Goal: Task Accomplishment & Management: Manage account settings

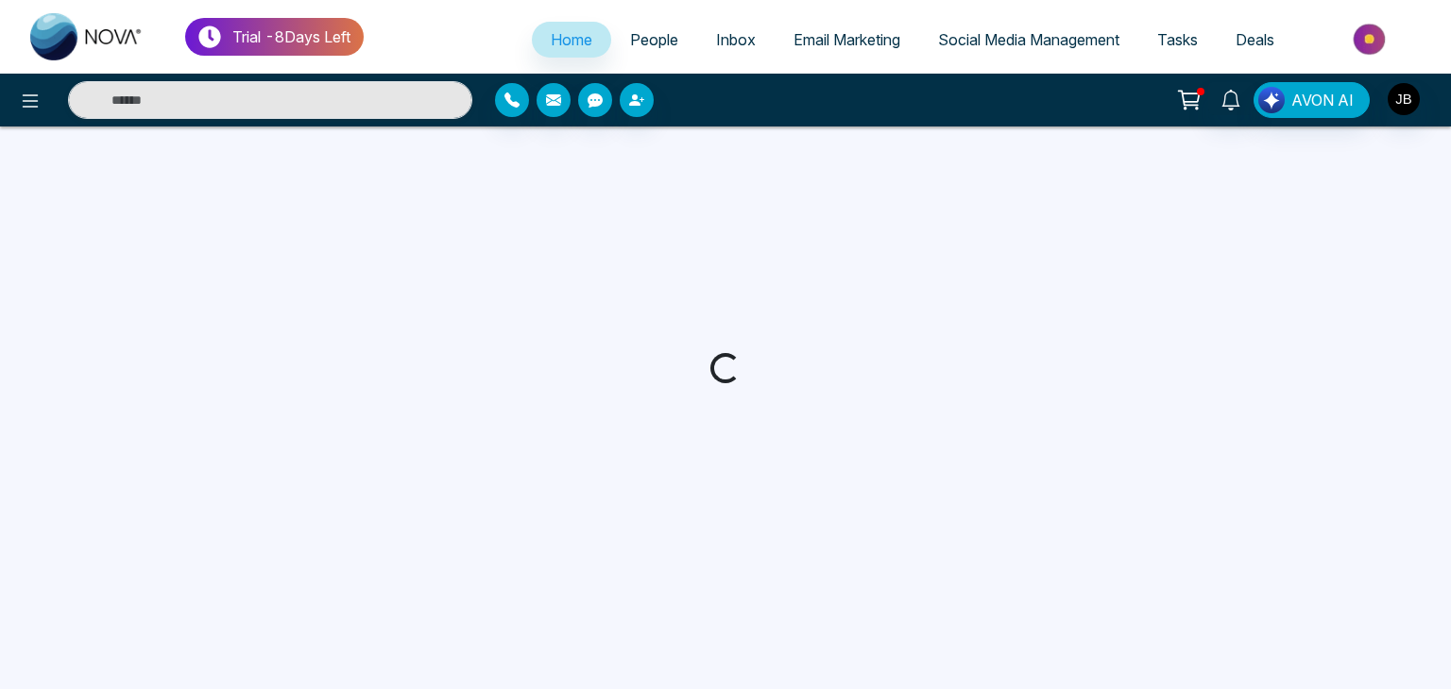
select select "*"
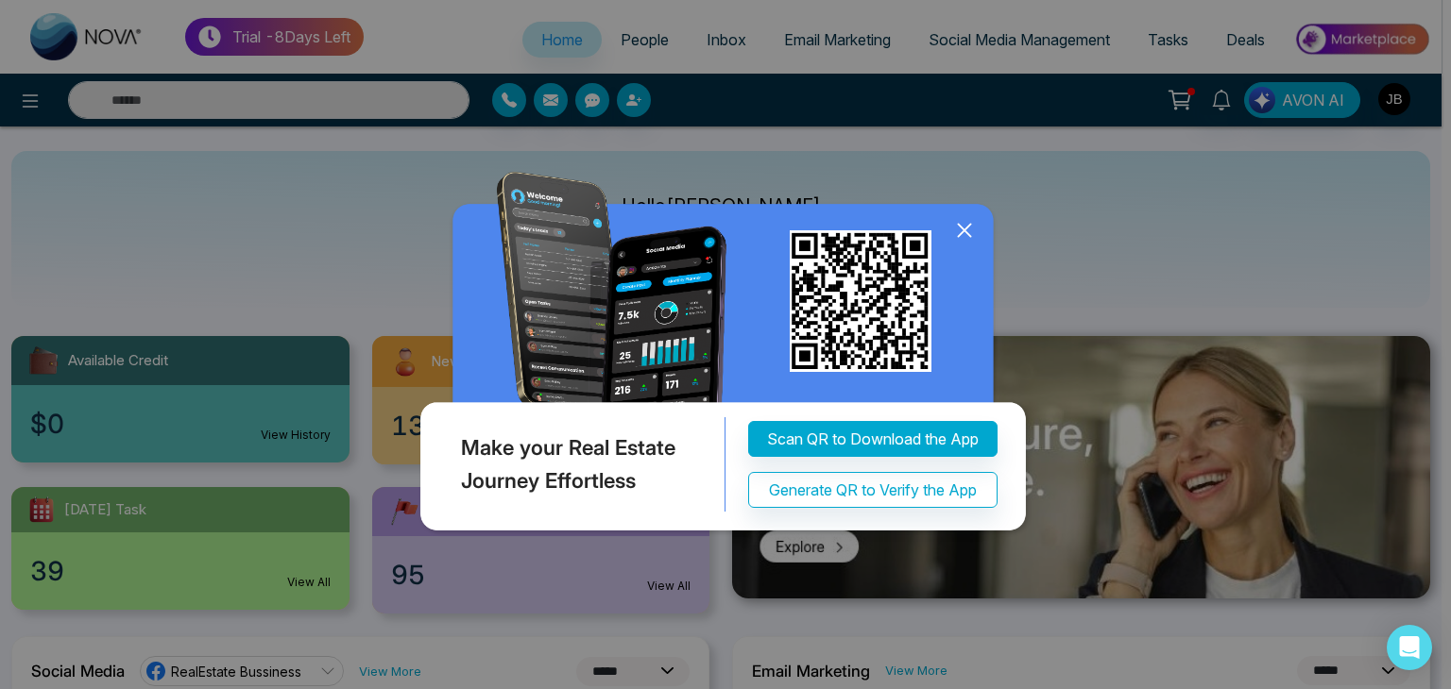
click at [966, 226] on icon at bounding box center [964, 230] width 28 height 28
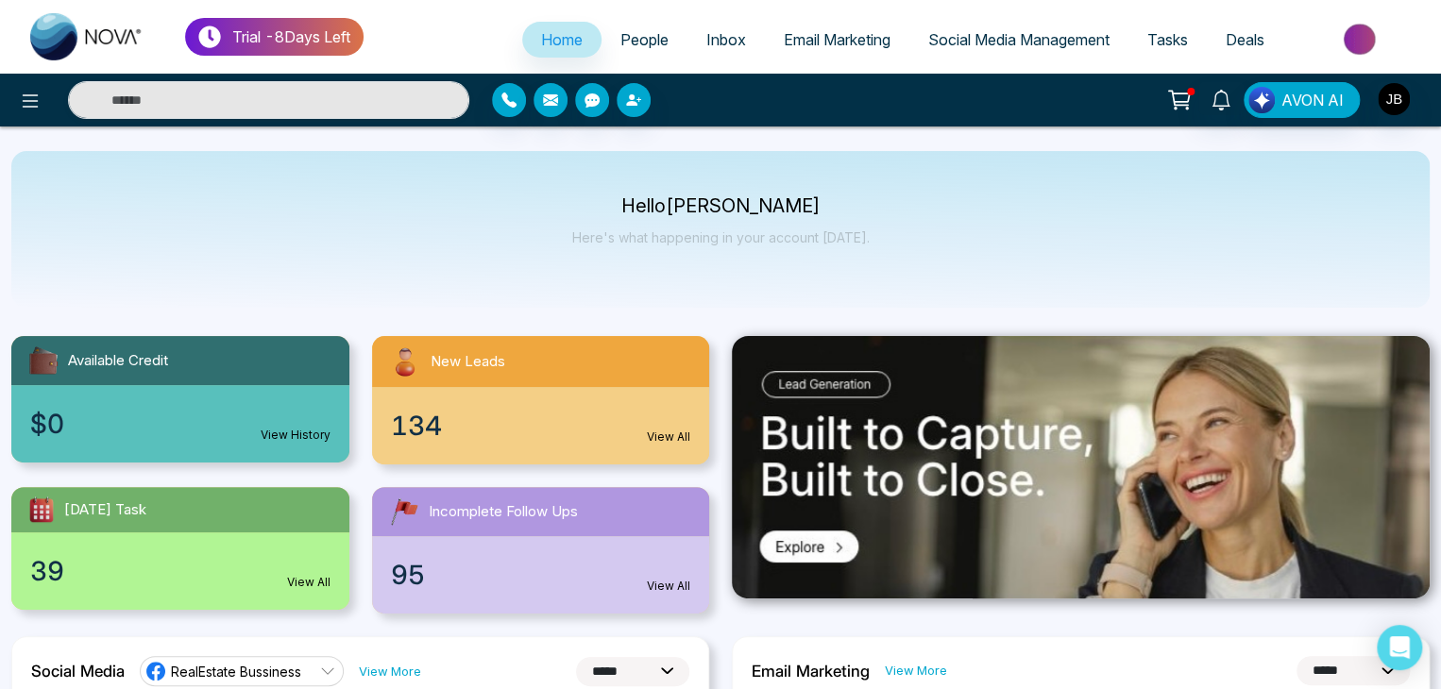
click at [564, 397] on div "134 View All" at bounding box center [541, 425] width 338 height 77
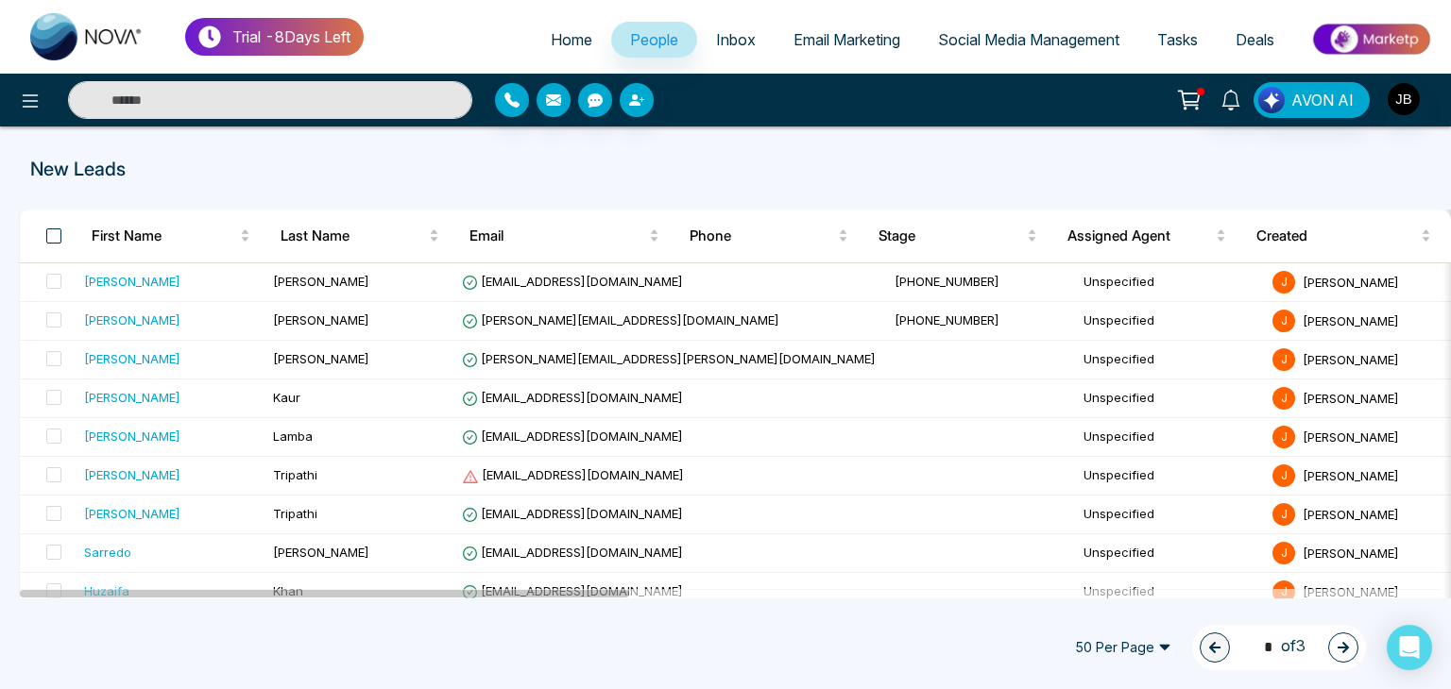
click at [56, 236] on span at bounding box center [53, 236] width 15 height 15
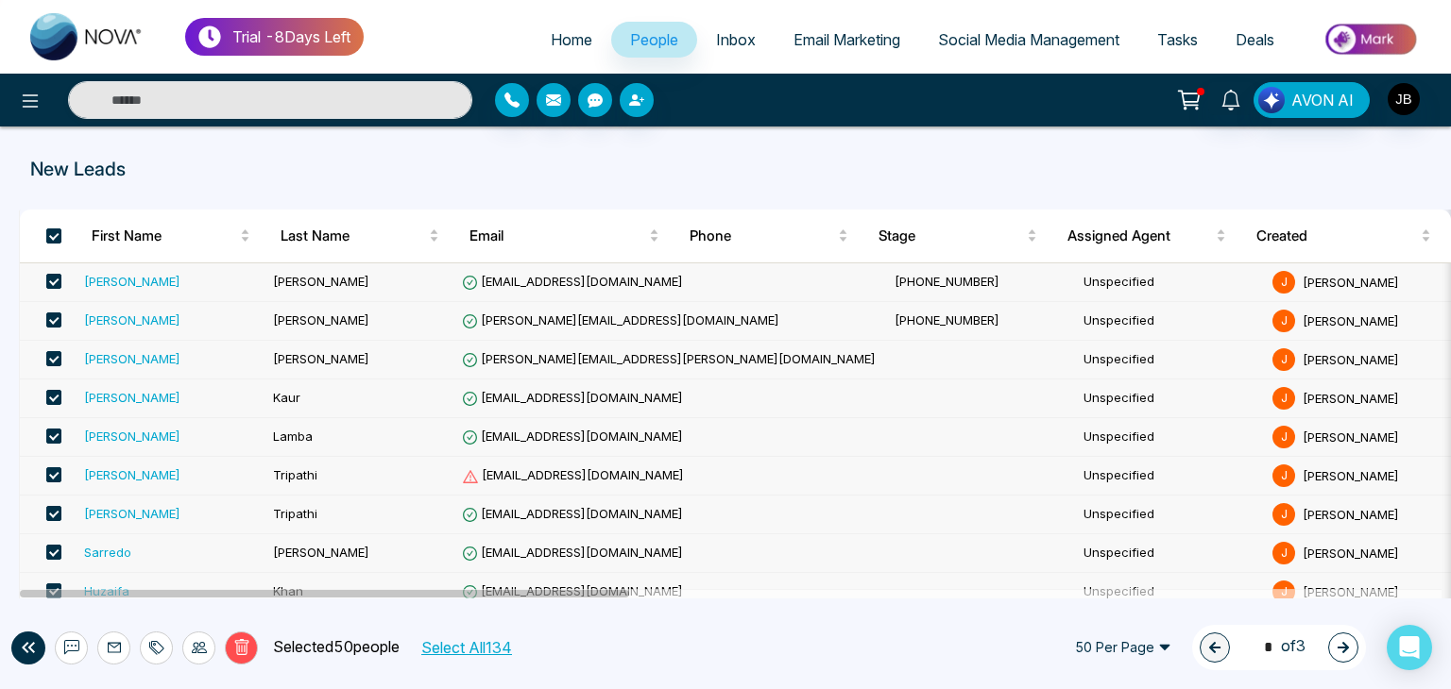
click at [567, 39] on span "Home" at bounding box center [572, 39] width 42 height 19
select select "*"
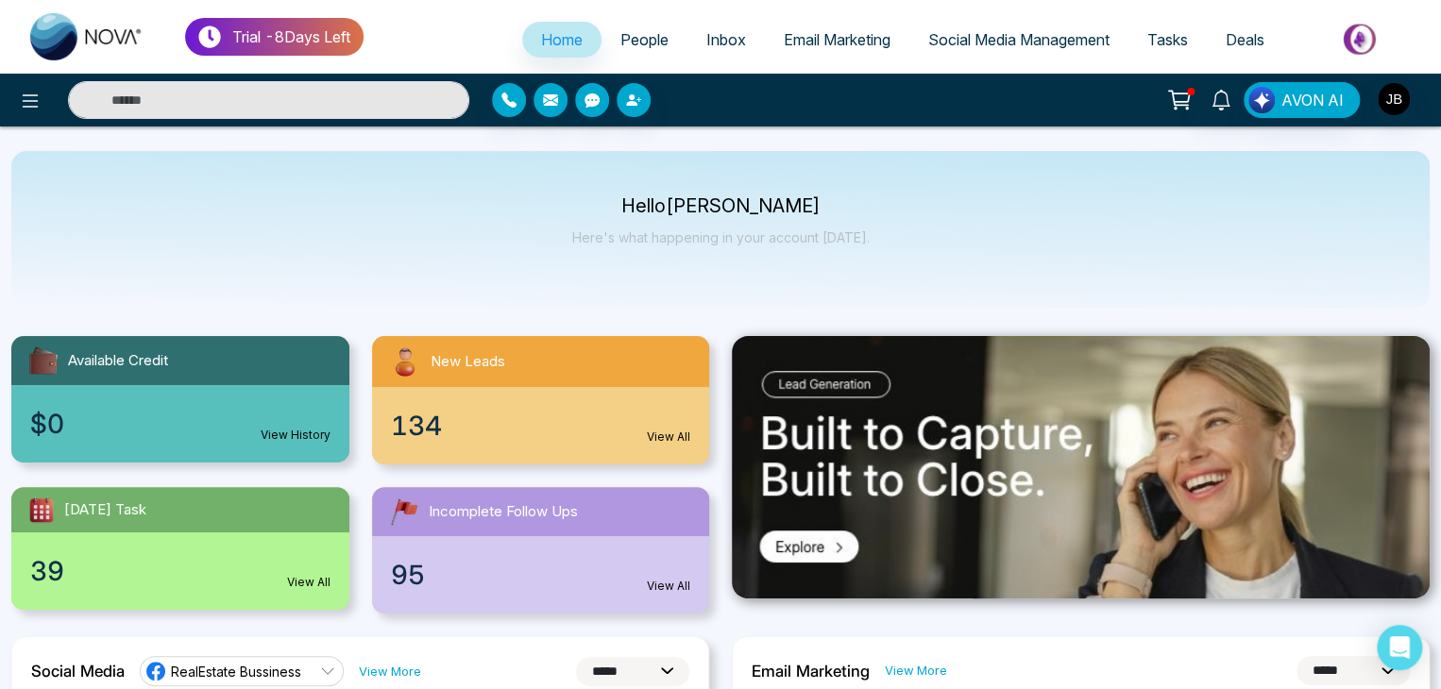
click at [642, 32] on span "People" at bounding box center [645, 39] width 48 height 19
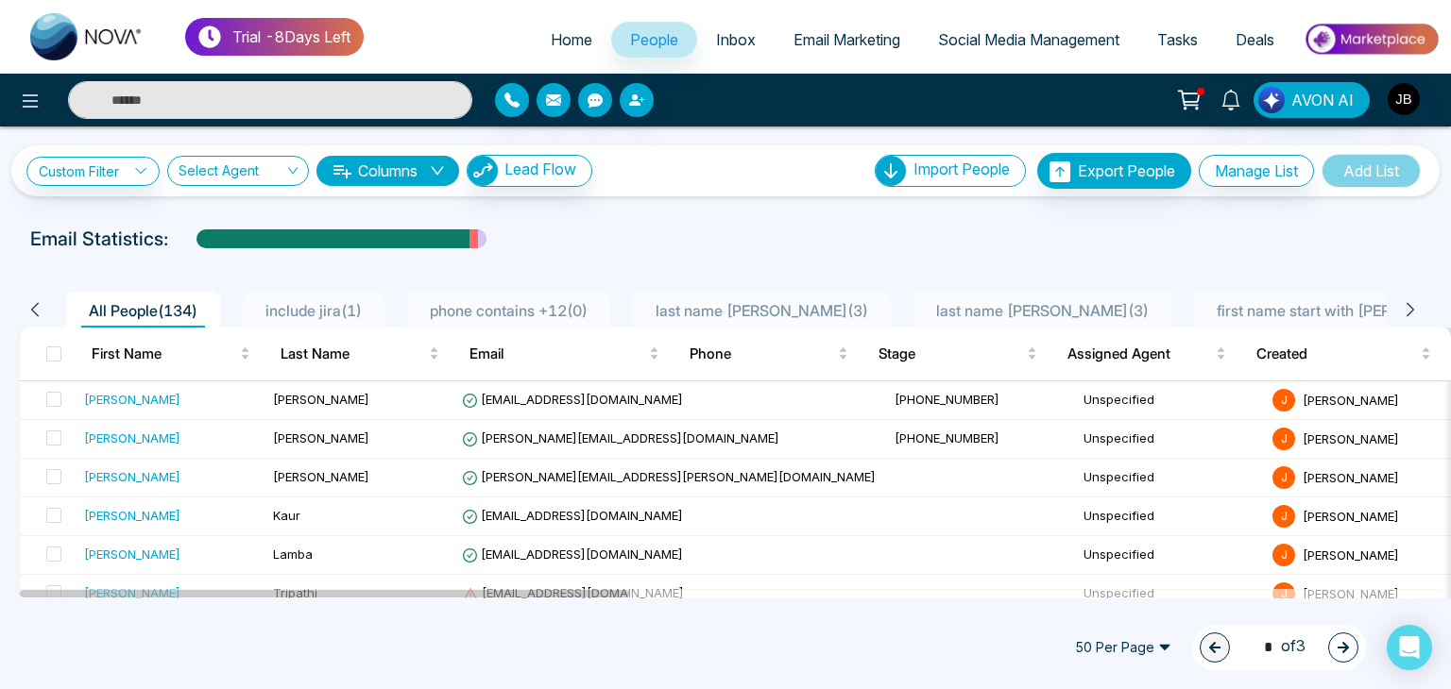
click at [563, 307] on span "phone contains +12 ( 0 )" at bounding box center [508, 310] width 173 height 19
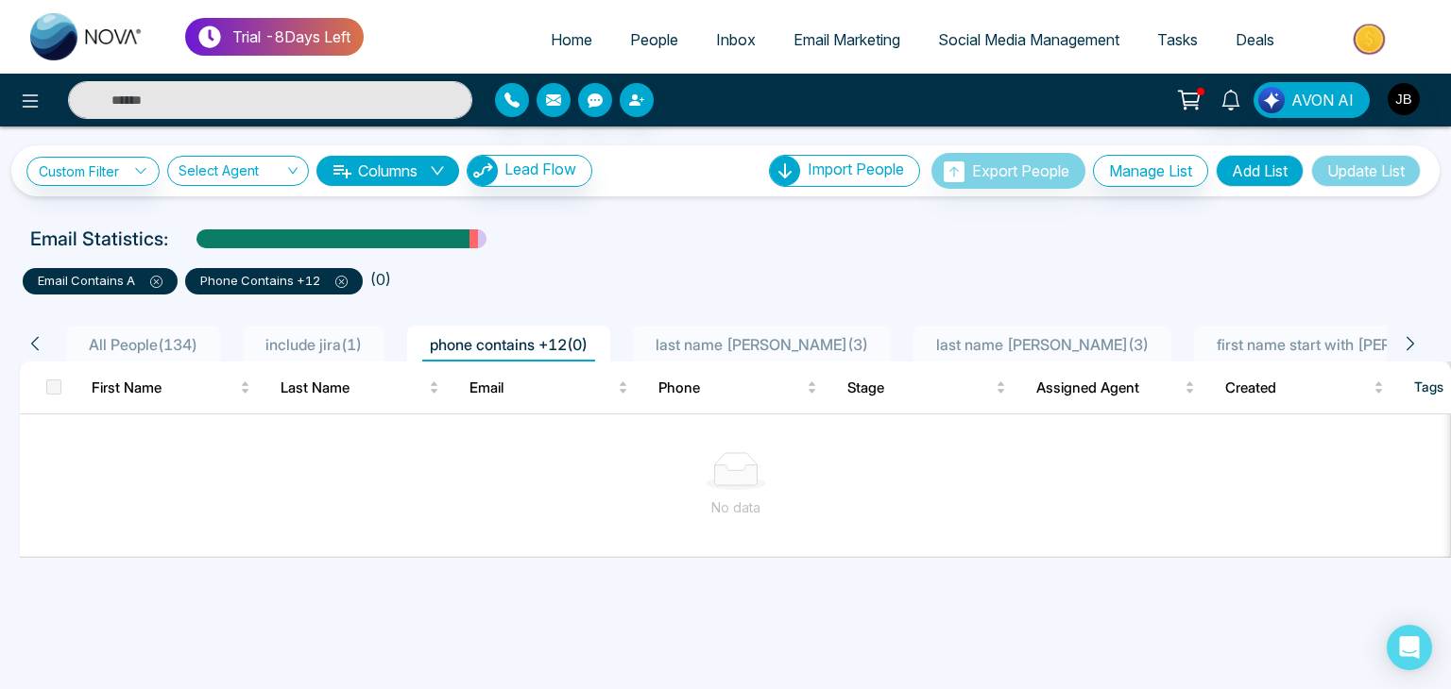
click at [807, 345] on span "last name [PERSON_NAME] ( 3 )" at bounding box center [762, 344] width 228 height 19
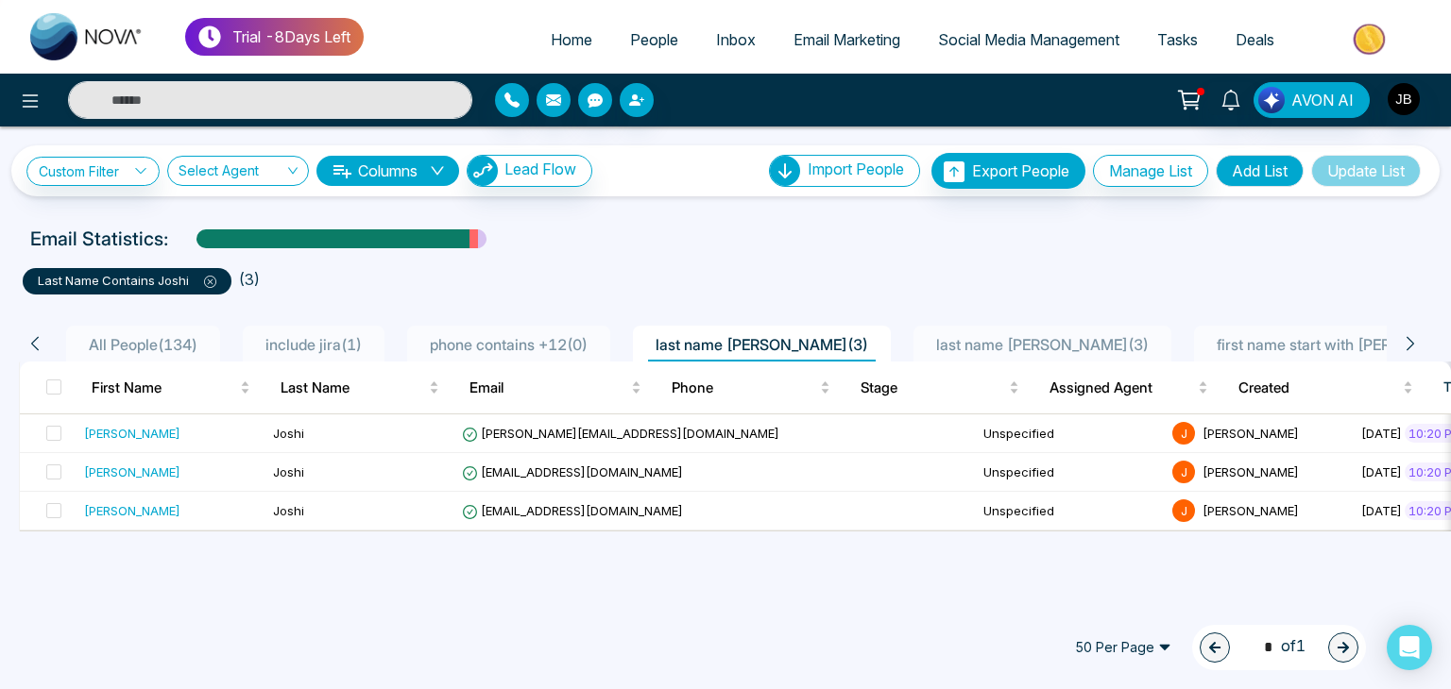
click at [975, 342] on span "last name [PERSON_NAME] ( 3 )" at bounding box center [1042, 344] width 228 height 19
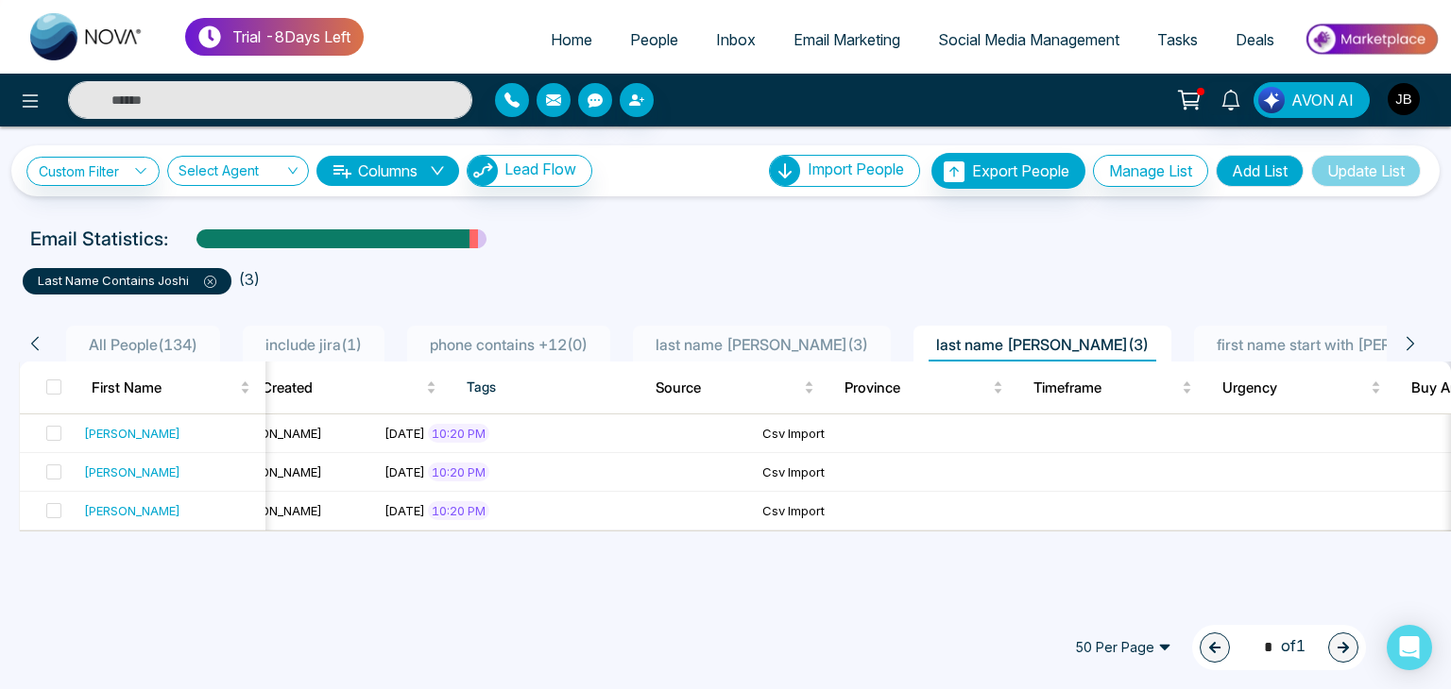
click at [1412, 338] on icon at bounding box center [1410, 343] width 17 height 17
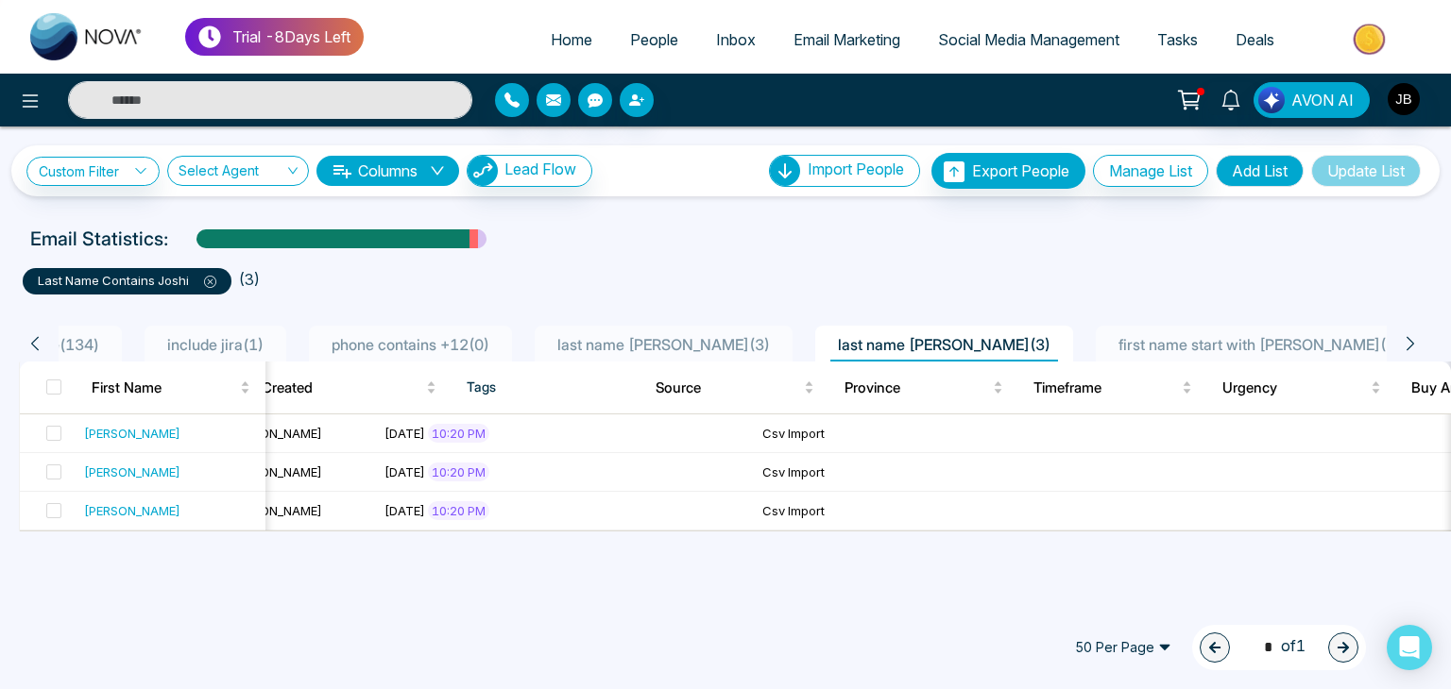
click at [1412, 338] on icon at bounding box center [1410, 343] width 17 height 17
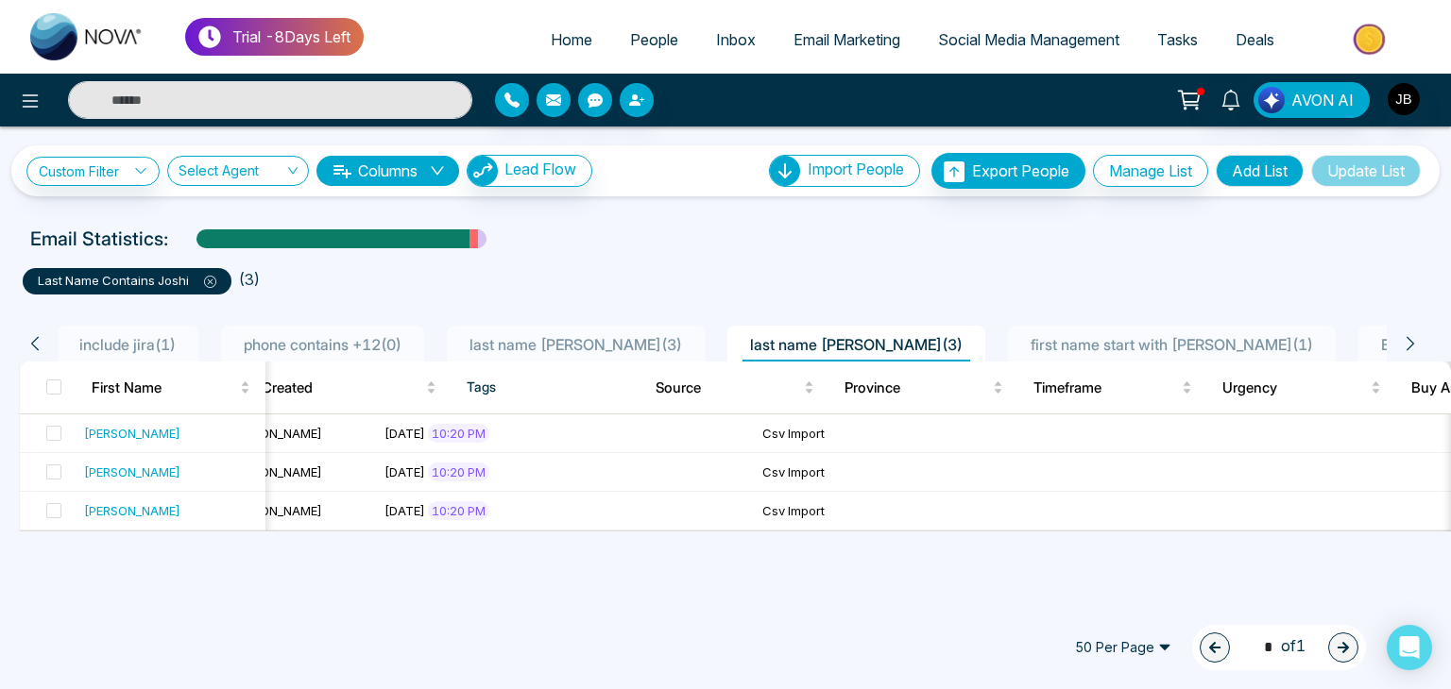
click at [1412, 338] on icon at bounding box center [1410, 343] width 17 height 17
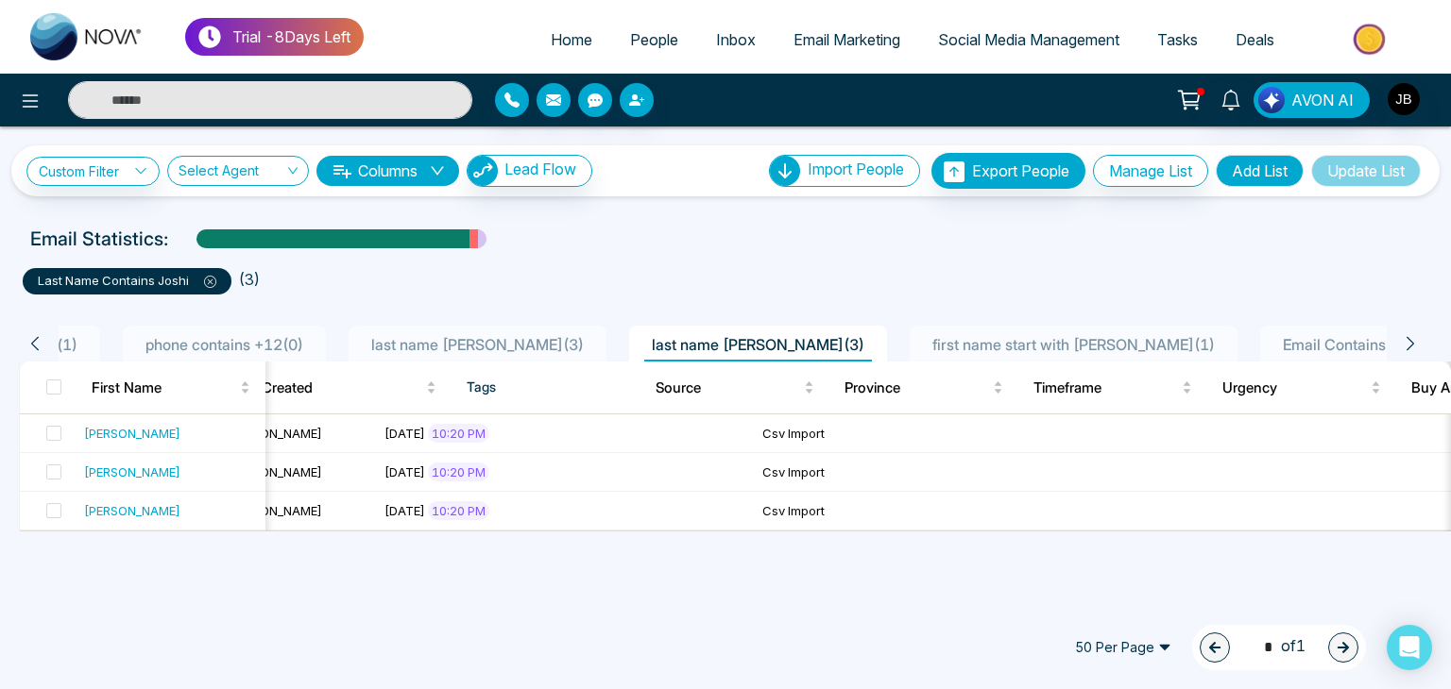
scroll to position [0, 295]
click at [1265, 336] on span "Email Contains A ( 0 )" at bounding box center [1341, 344] width 153 height 19
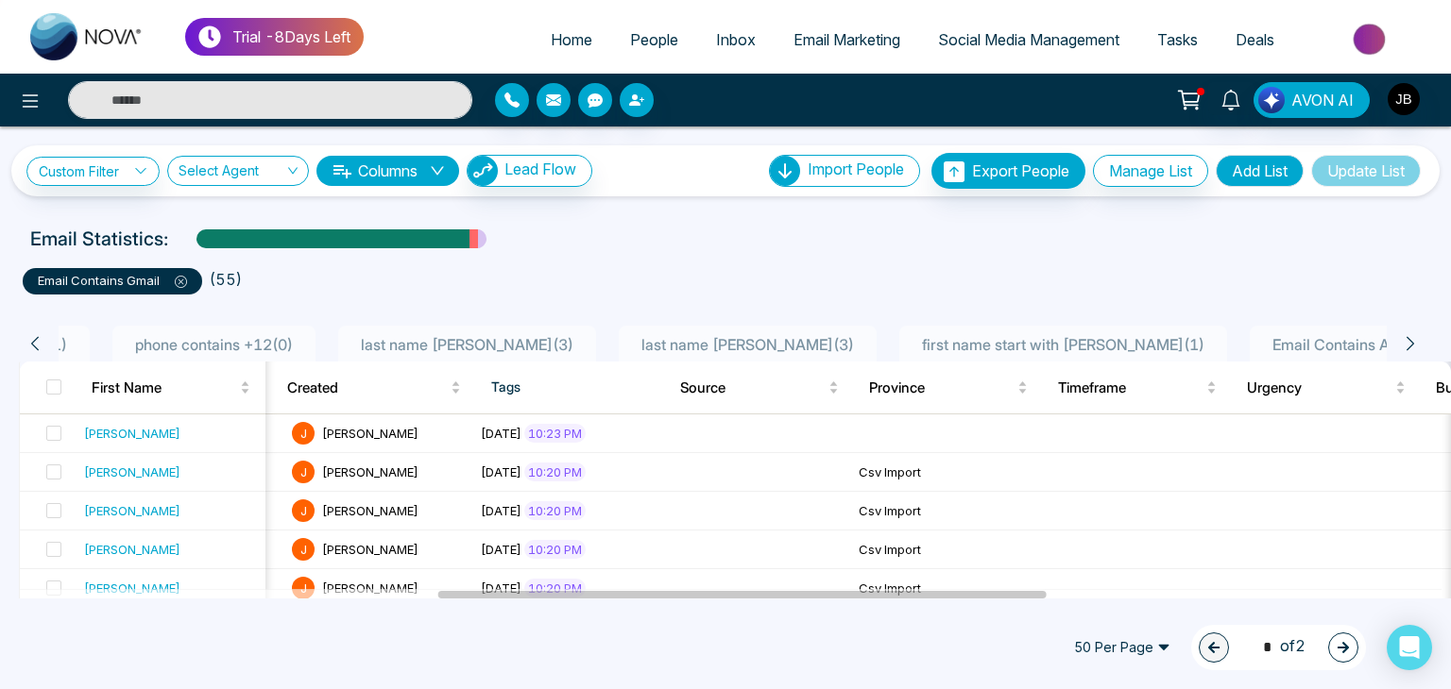
click at [231, 339] on span "phone contains +12 ( 0 )" at bounding box center [214, 344] width 173 height 19
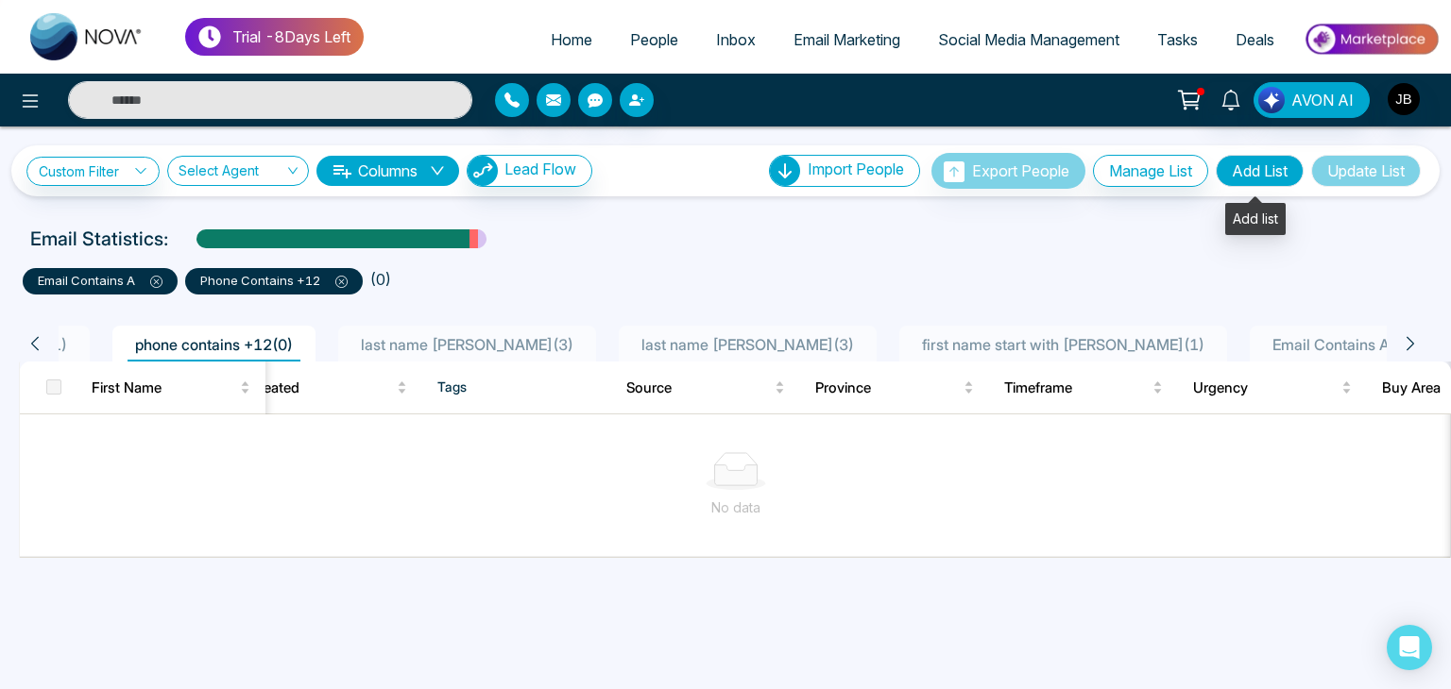
click at [1247, 167] on button "Add List" at bounding box center [1260, 171] width 88 height 32
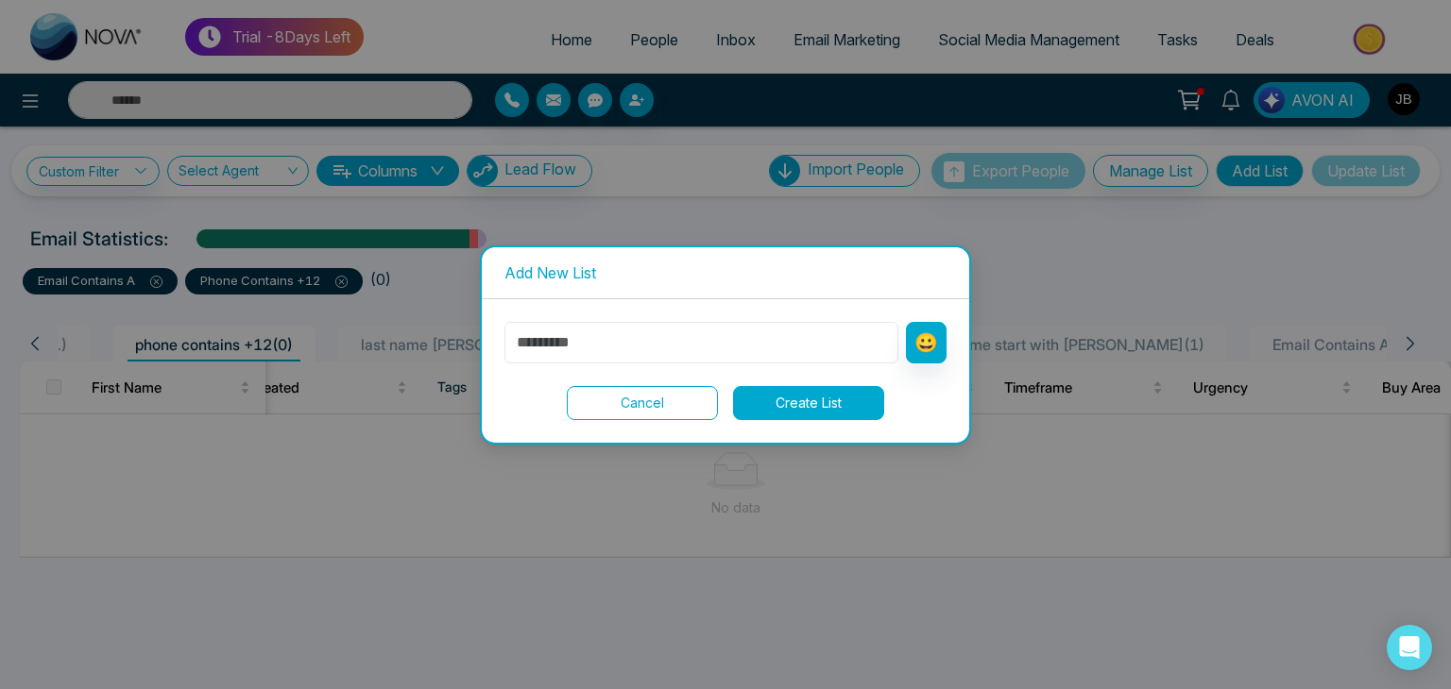
click at [654, 346] on input "text" at bounding box center [701, 343] width 394 height 42
click at [756, 347] on input "text" at bounding box center [701, 343] width 394 height 42
type input "*"
type input "**********"
click at [791, 396] on button "Create List" at bounding box center [808, 403] width 151 height 34
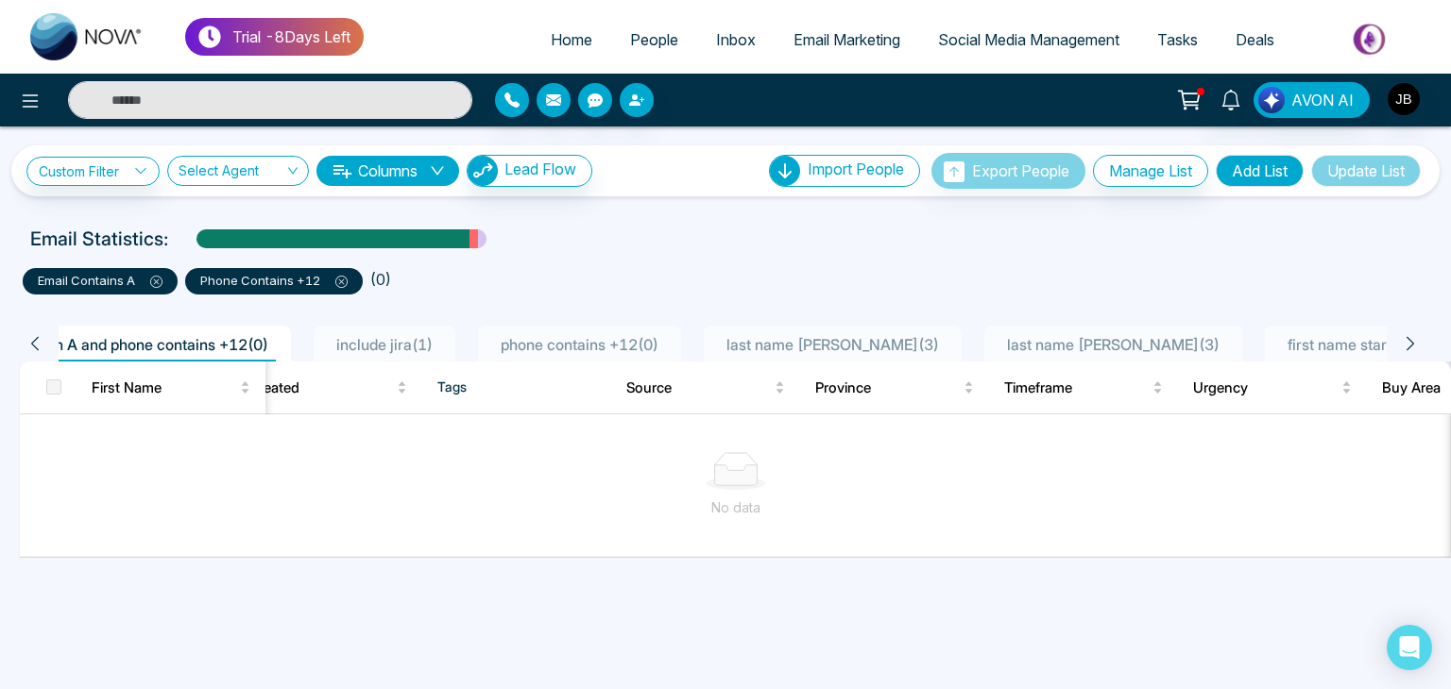
click at [208, 343] on span "email contain A and phone contains +12 ( 0 )" at bounding box center [119, 344] width 313 height 19
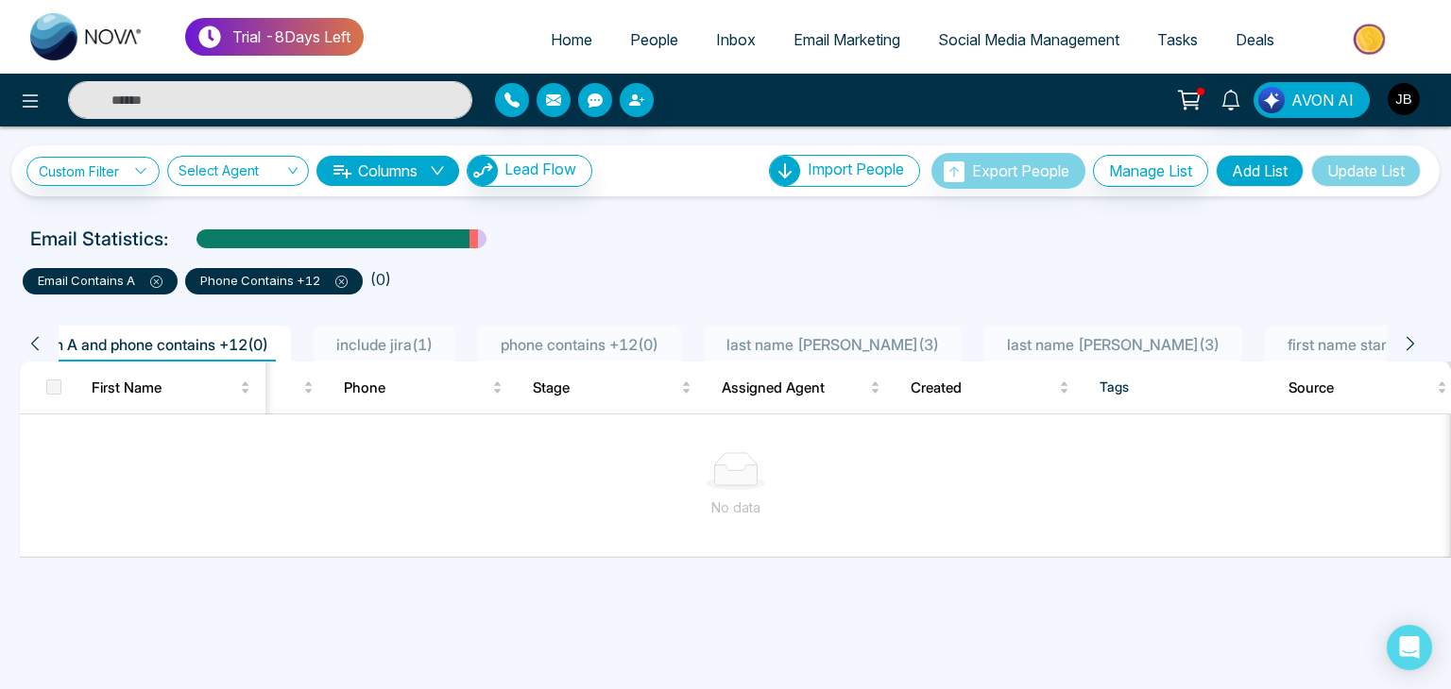
scroll to position [0, 47]
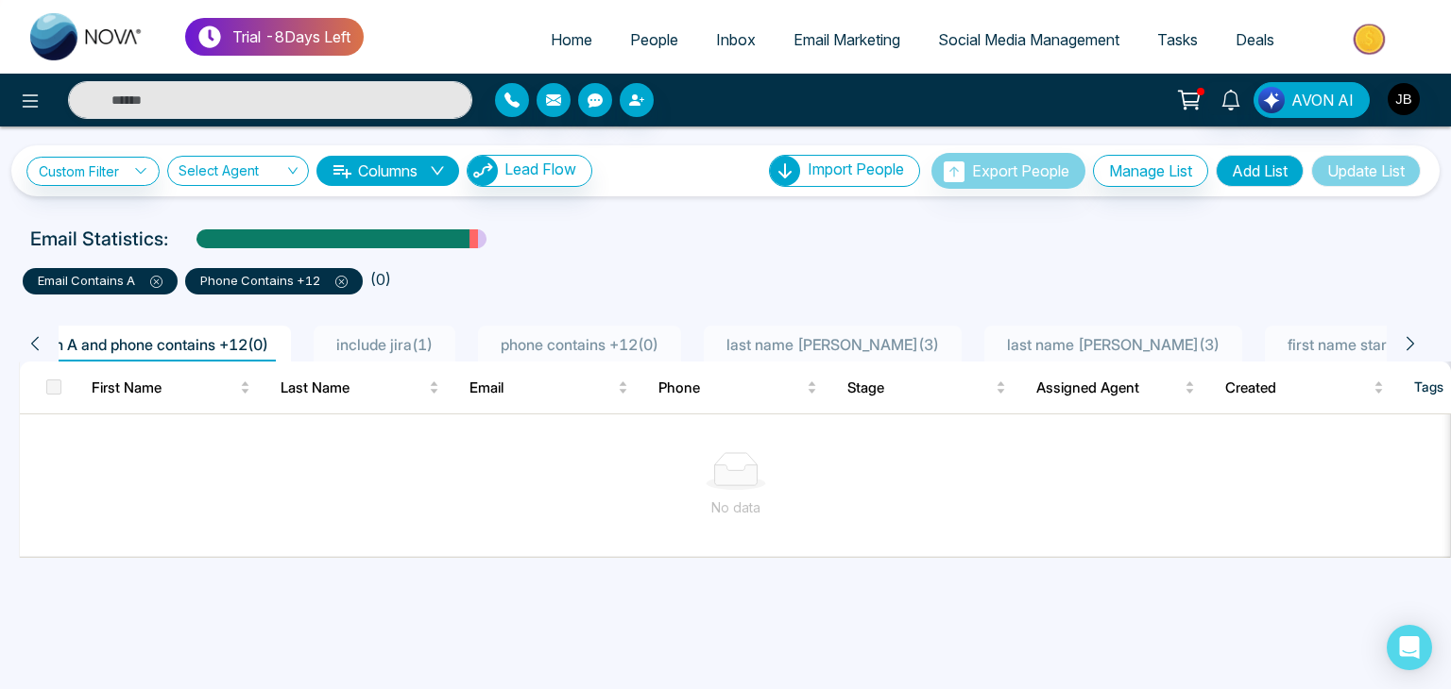
click at [88, 339] on span "email contain A and phone contains +12 ( 0 )" at bounding box center [119, 344] width 313 height 19
click at [1350, 171] on button "Update List" at bounding box center [1366, 171] width 110 height 32
click at [1130, 163] on button "Manage List" at bounding box center [1150, 171] width 115 height 32
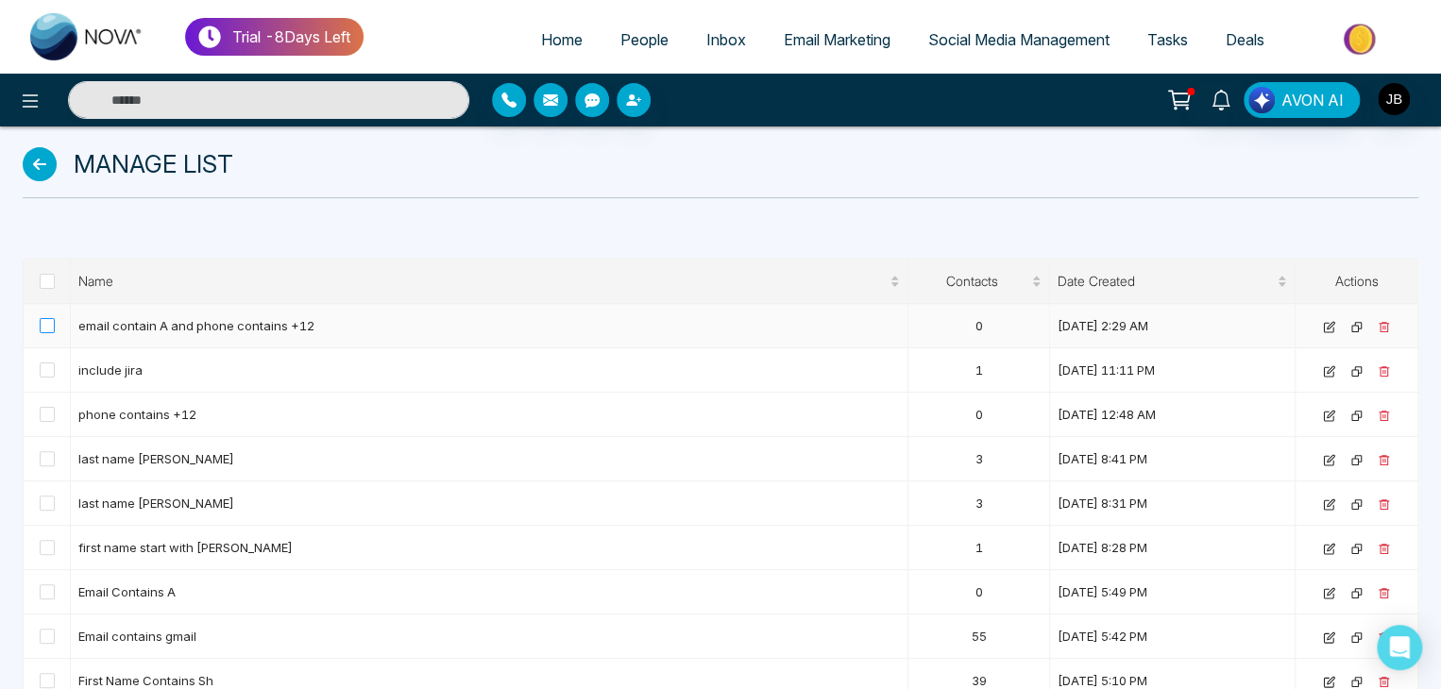
click at [53, 329] on span at bounding box center [47, 325] width 15 height 15
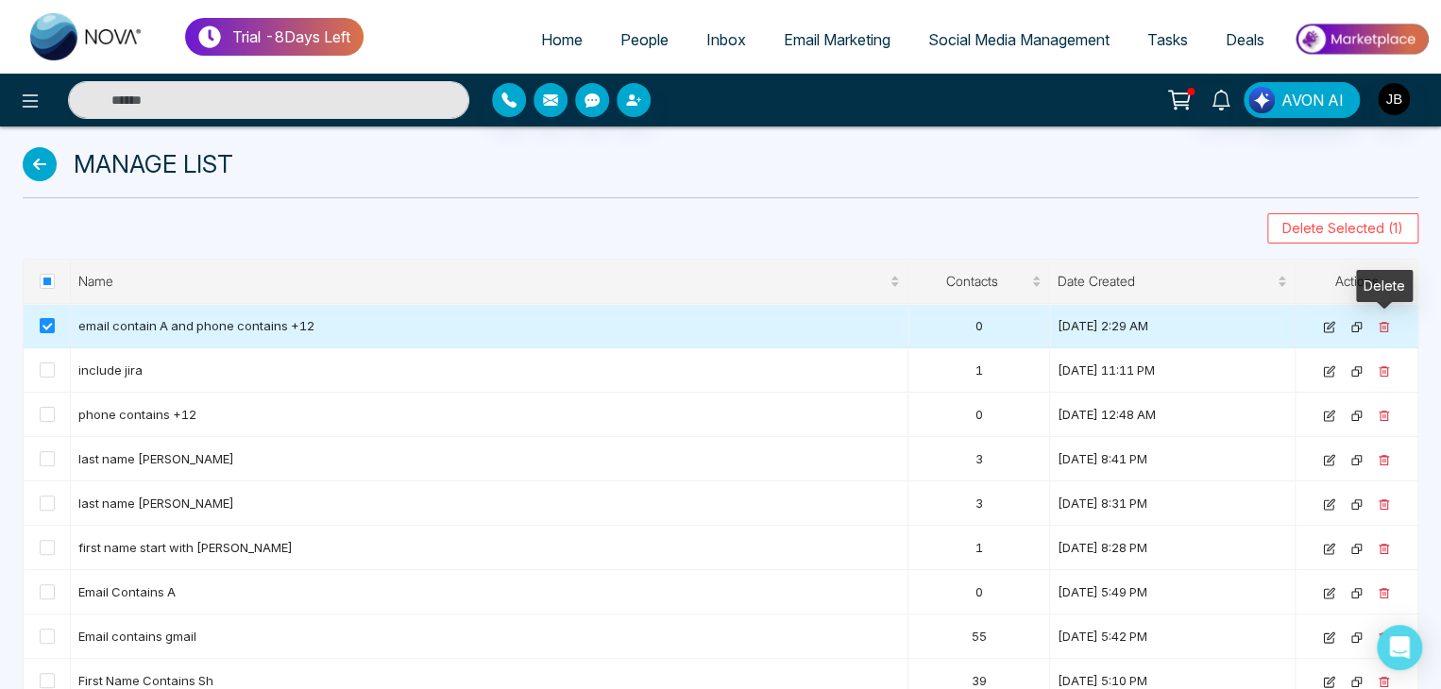
click at [1379, 321] on icon at bounding box center [1384, 327] width 12 height 12
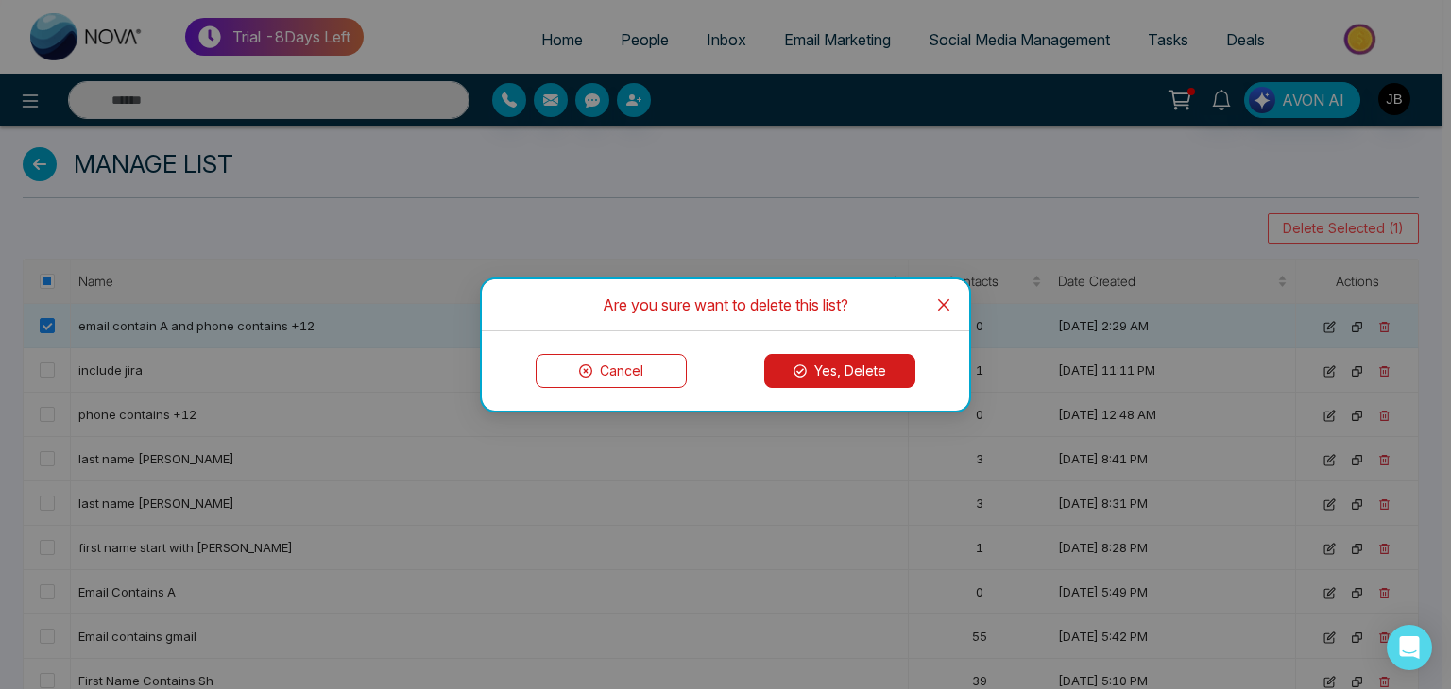
click at [905, 371] on button "Yes, Delete" at bounding box center [839, 371] width 151 height 34
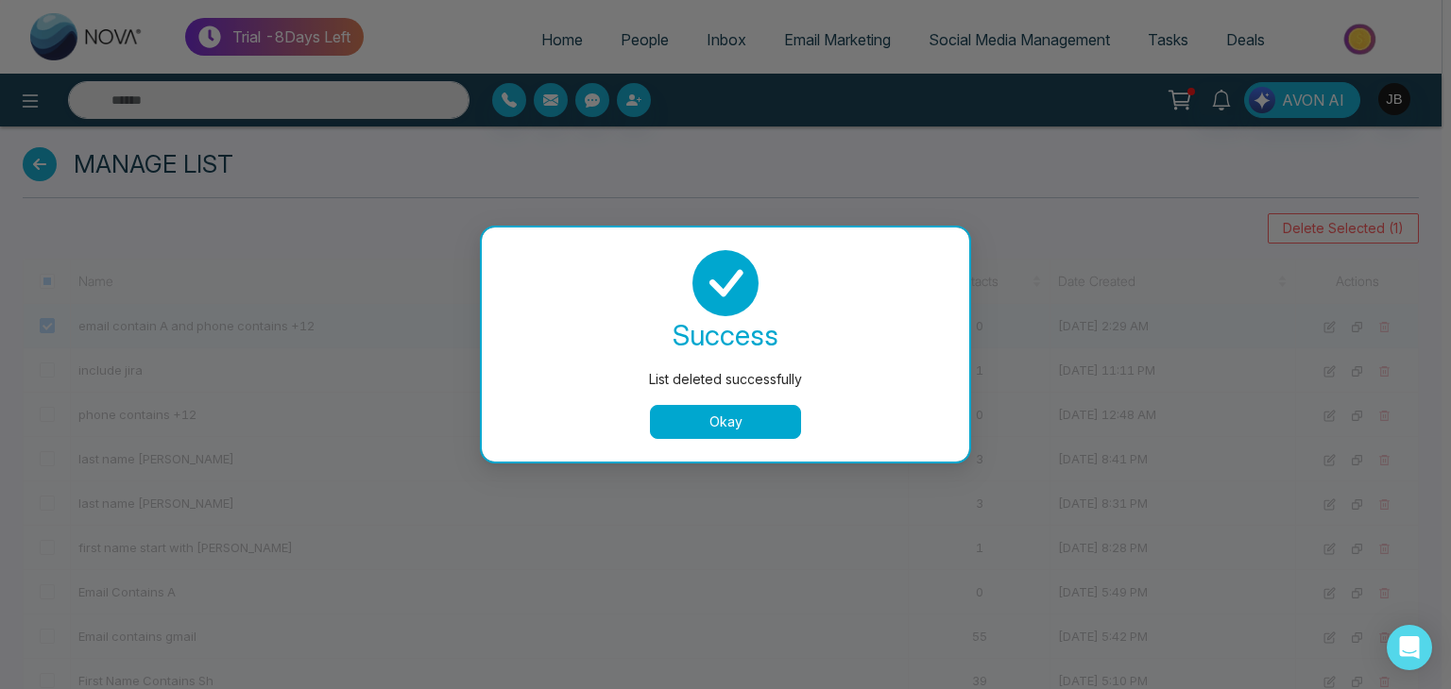
click at [706, 434] on button "Okay" at bounding box center [725, 422] width 151 height 34
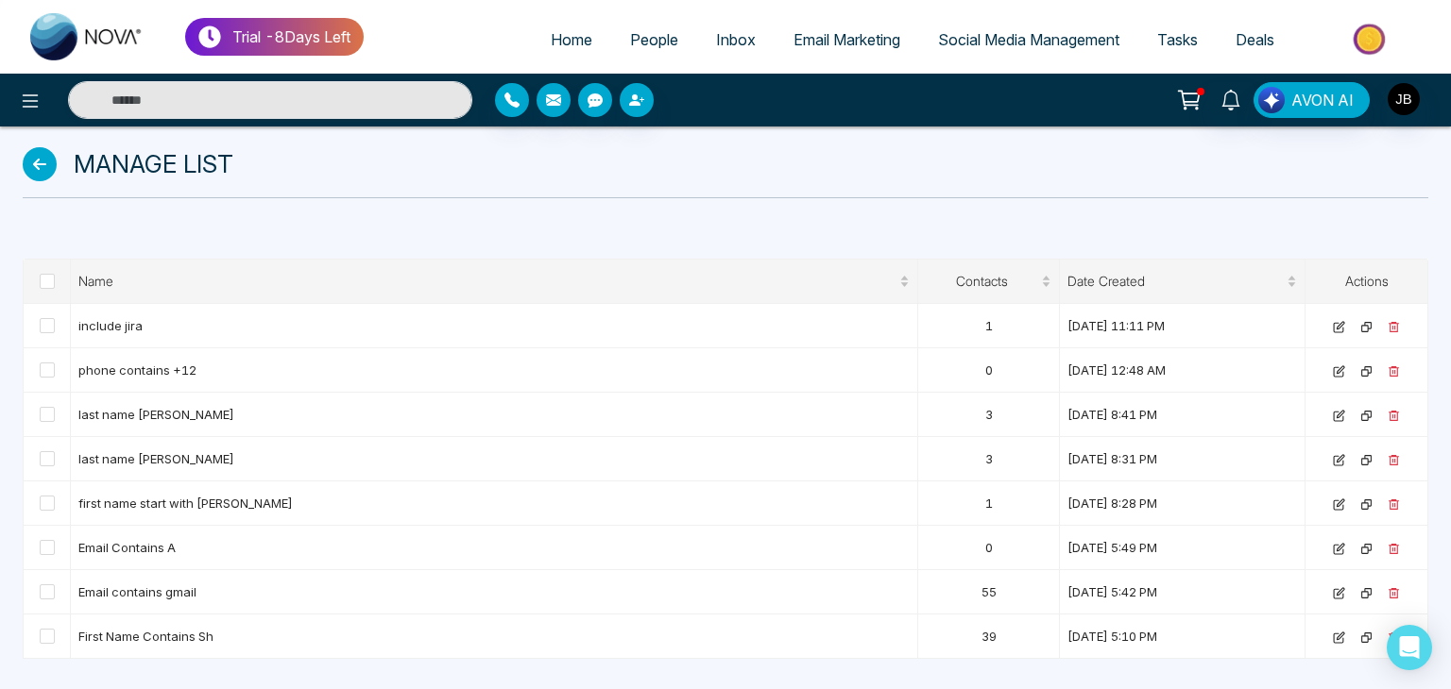
click at [38, 167] on icon at bounding box center [40, 164] width 34 height 34
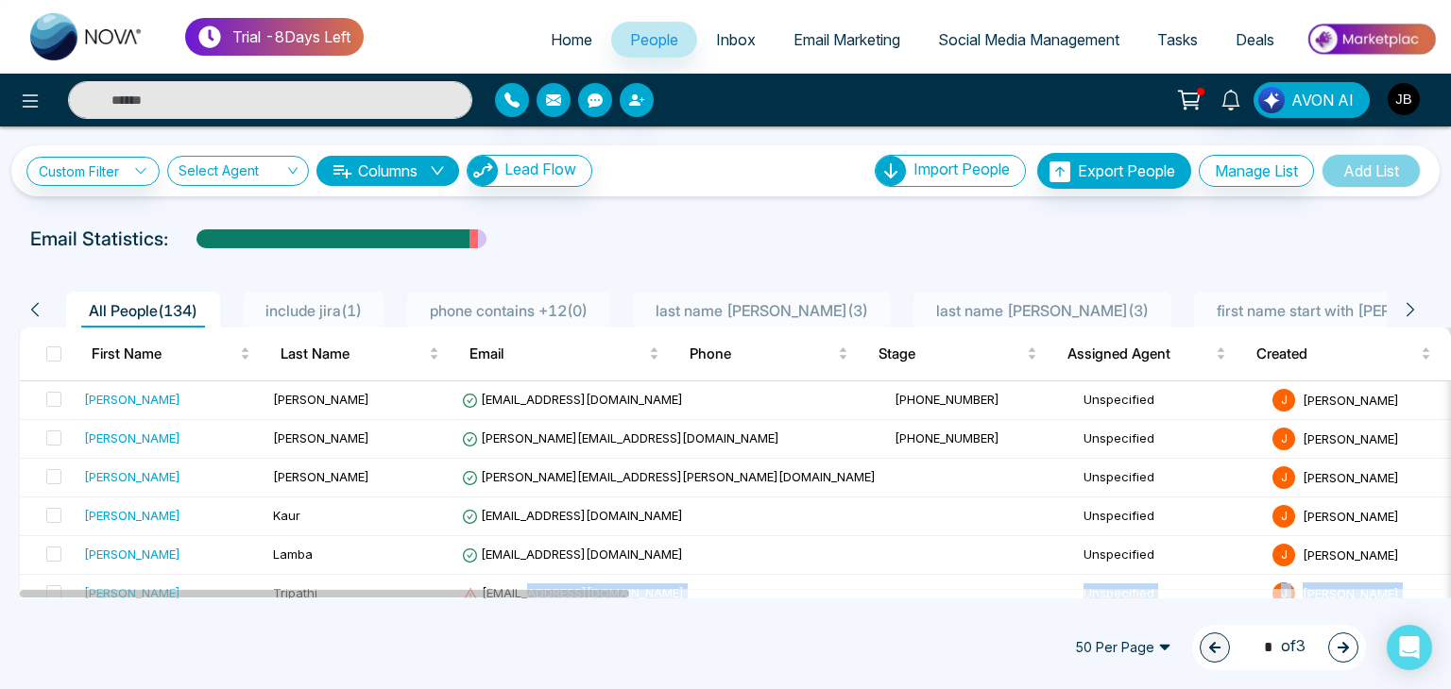
drag, startPoint x: 533, startPoint y: 587, endPoint x: 755, endPoint y: 598, distance: 222.2
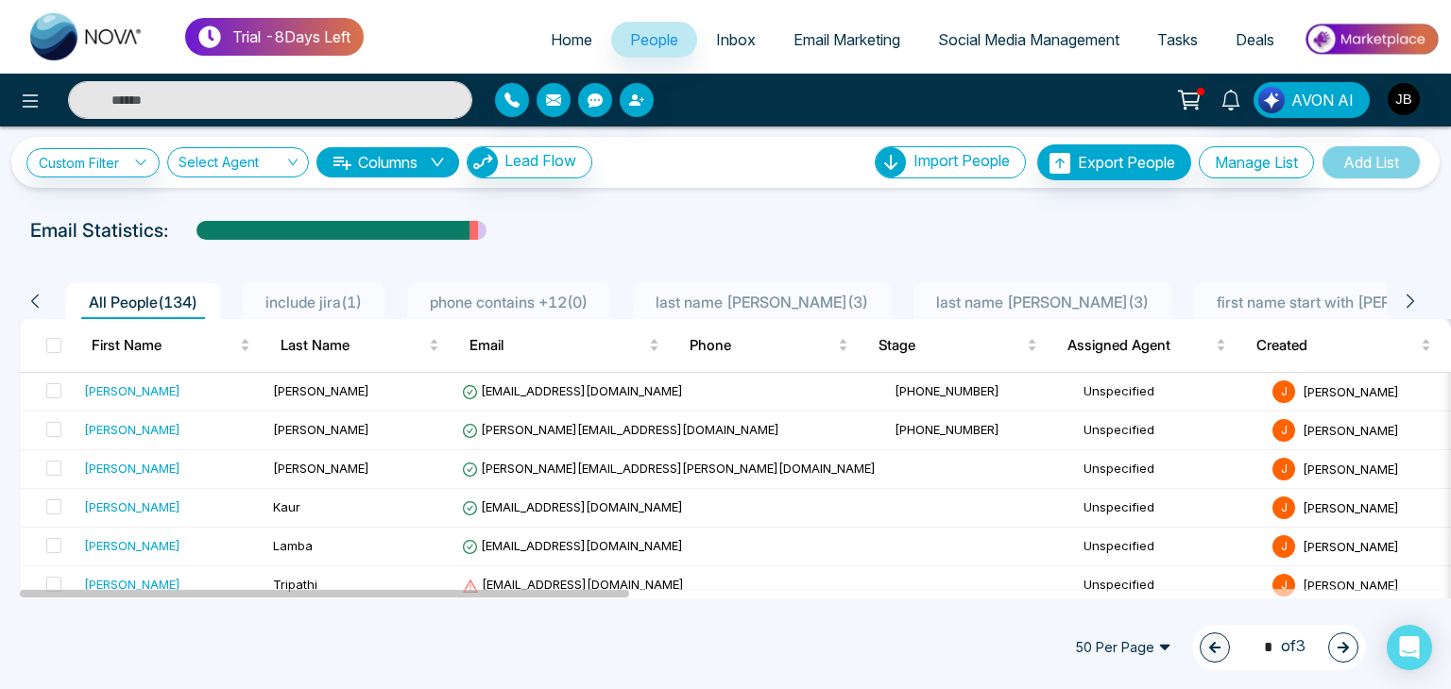
click at [1407, 293] on icon at bounding box center [1410, 301] width 17 height 17
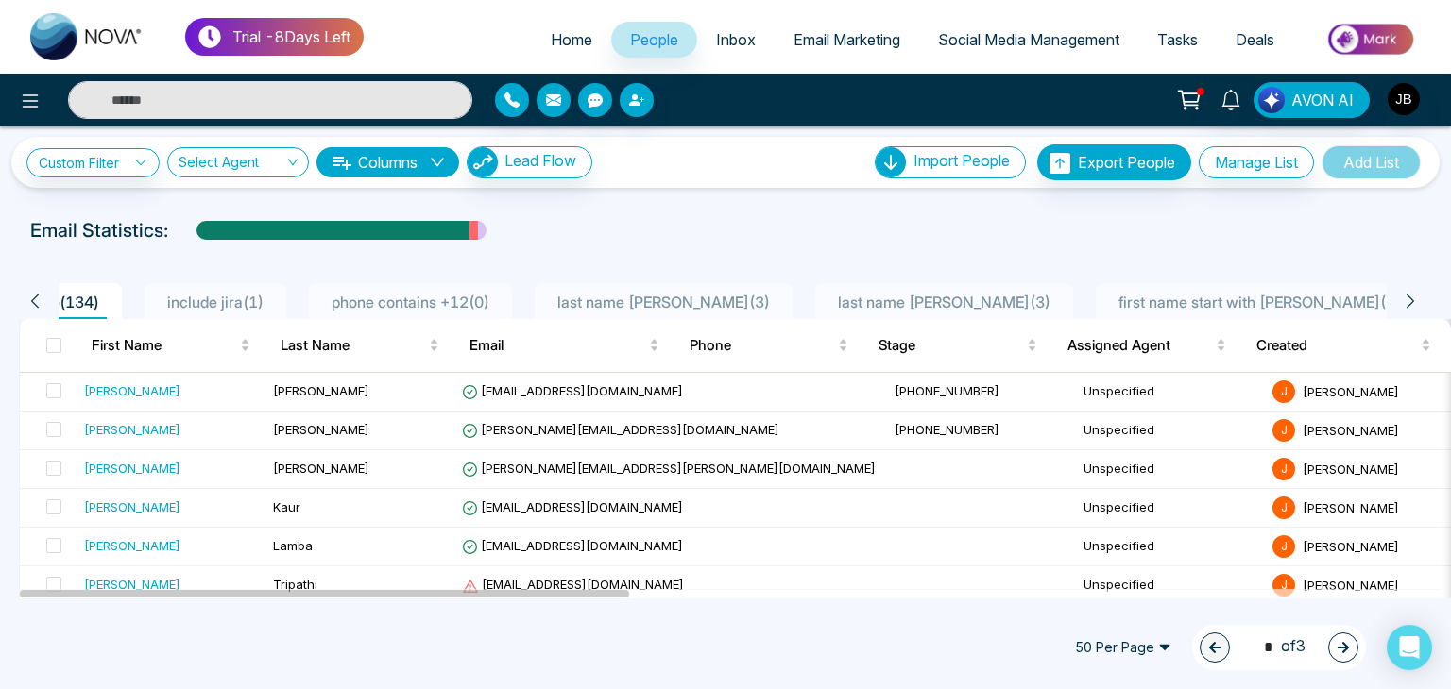
click at [1407, 293] on icon at bounding box center [1410, 301] width 17 height 17
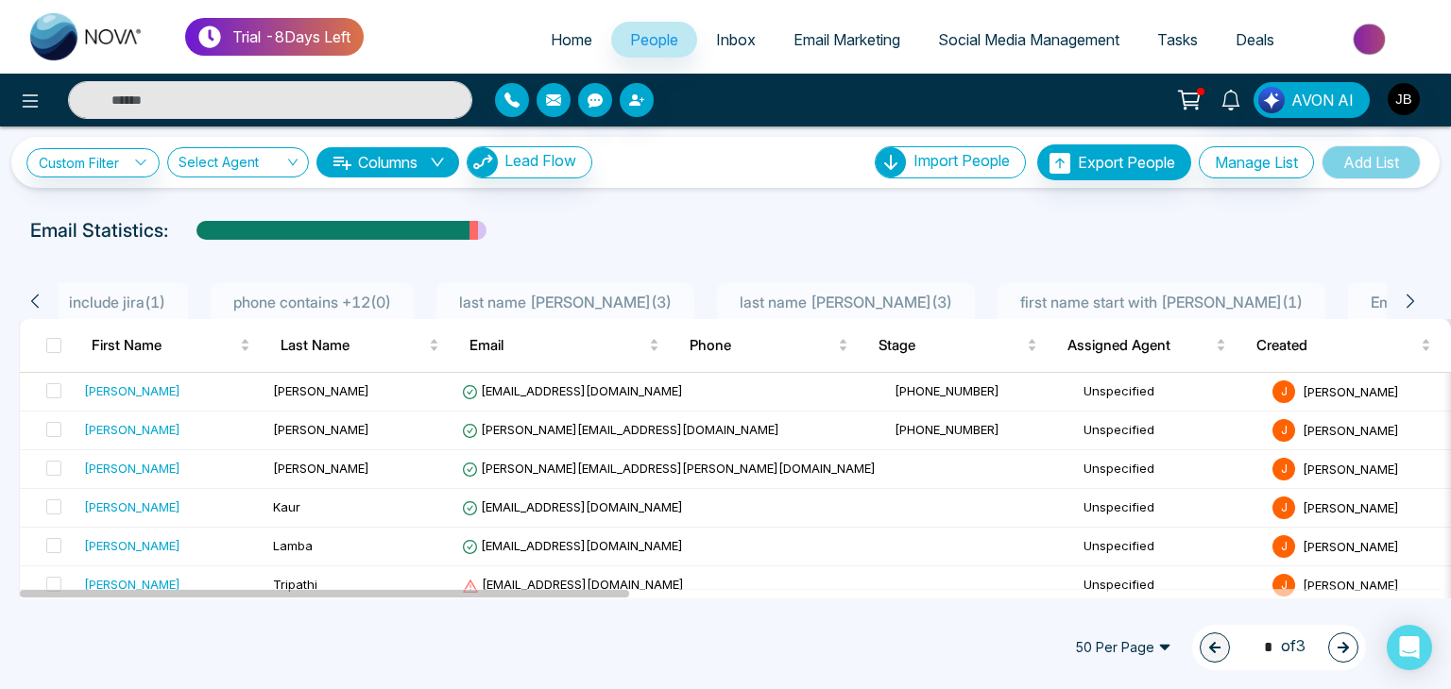
click at [1407, 293] on icon at bounding box center [1410, 301] width 17 height 17
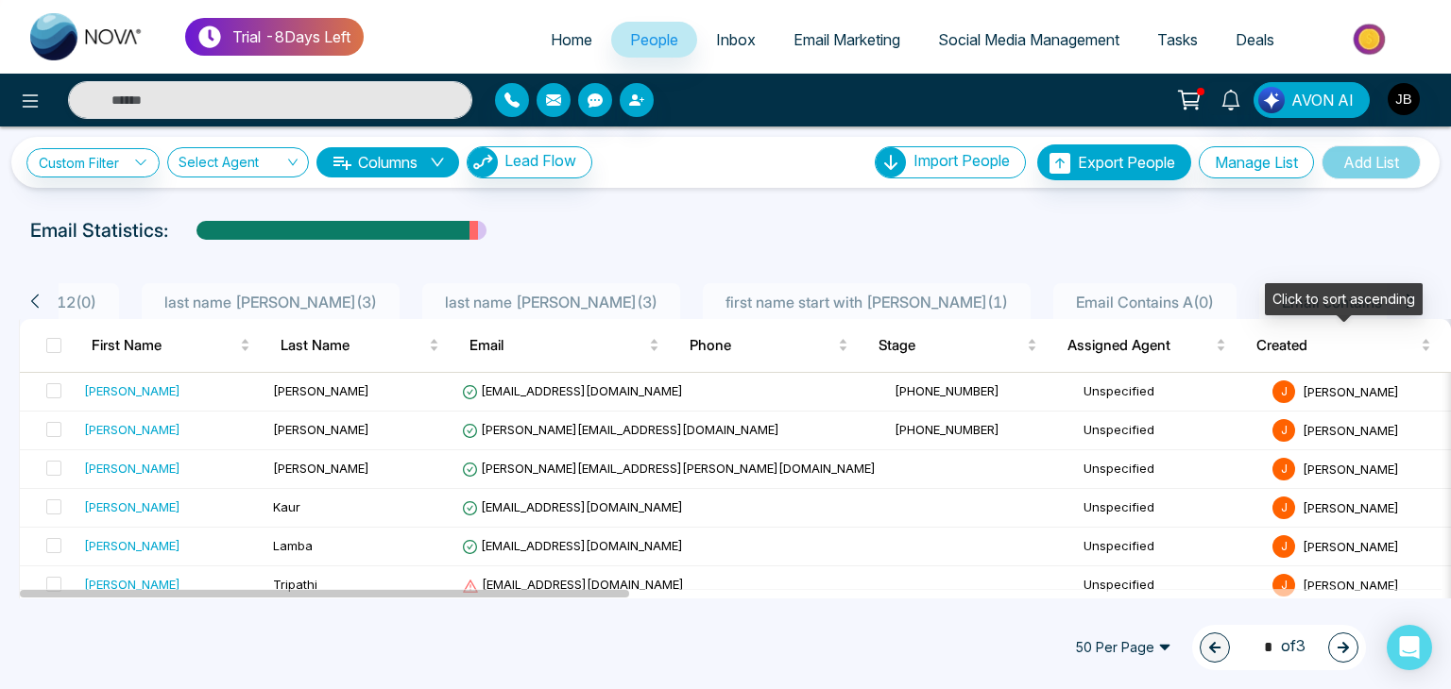
click at [1405, 305] on div "Click to sort ascending" at bounding box center [1344, 299] width 158 height 32
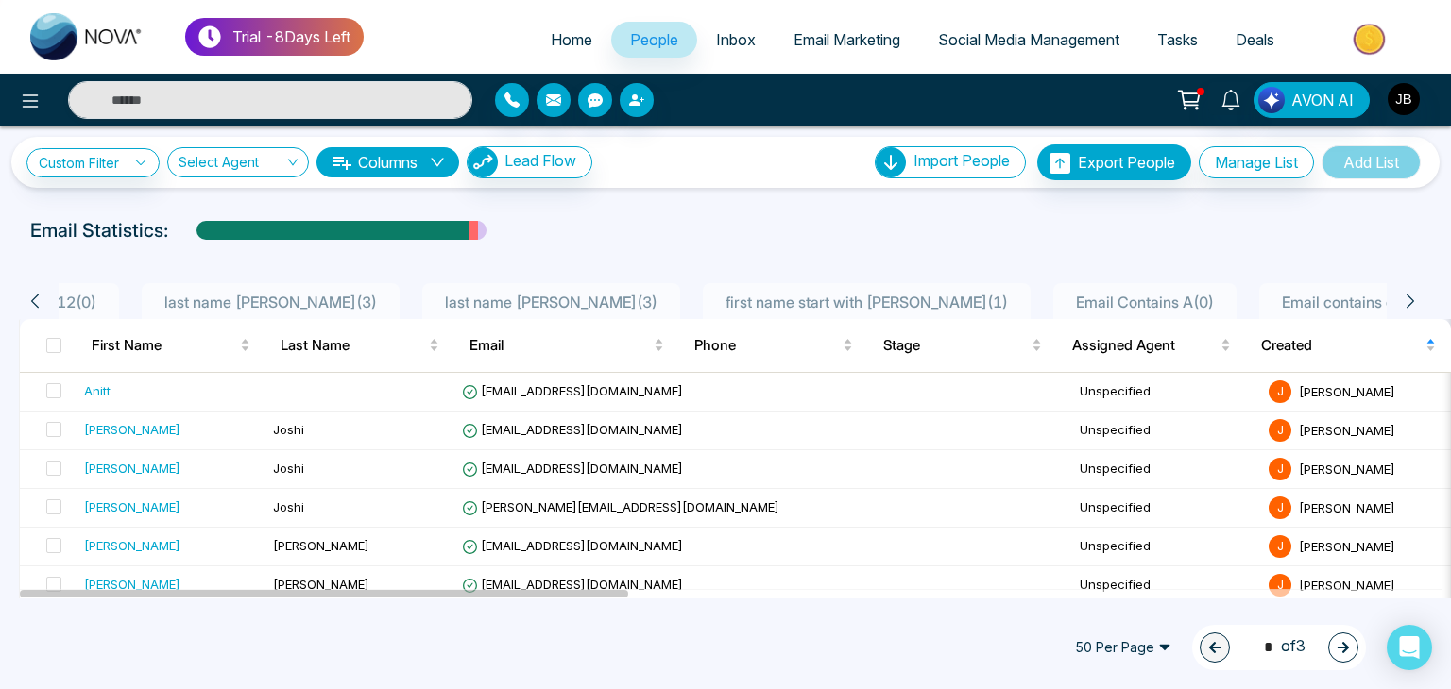
click at [1405, 296] on icon at bounding box center [1410, 301] width 17 height 17
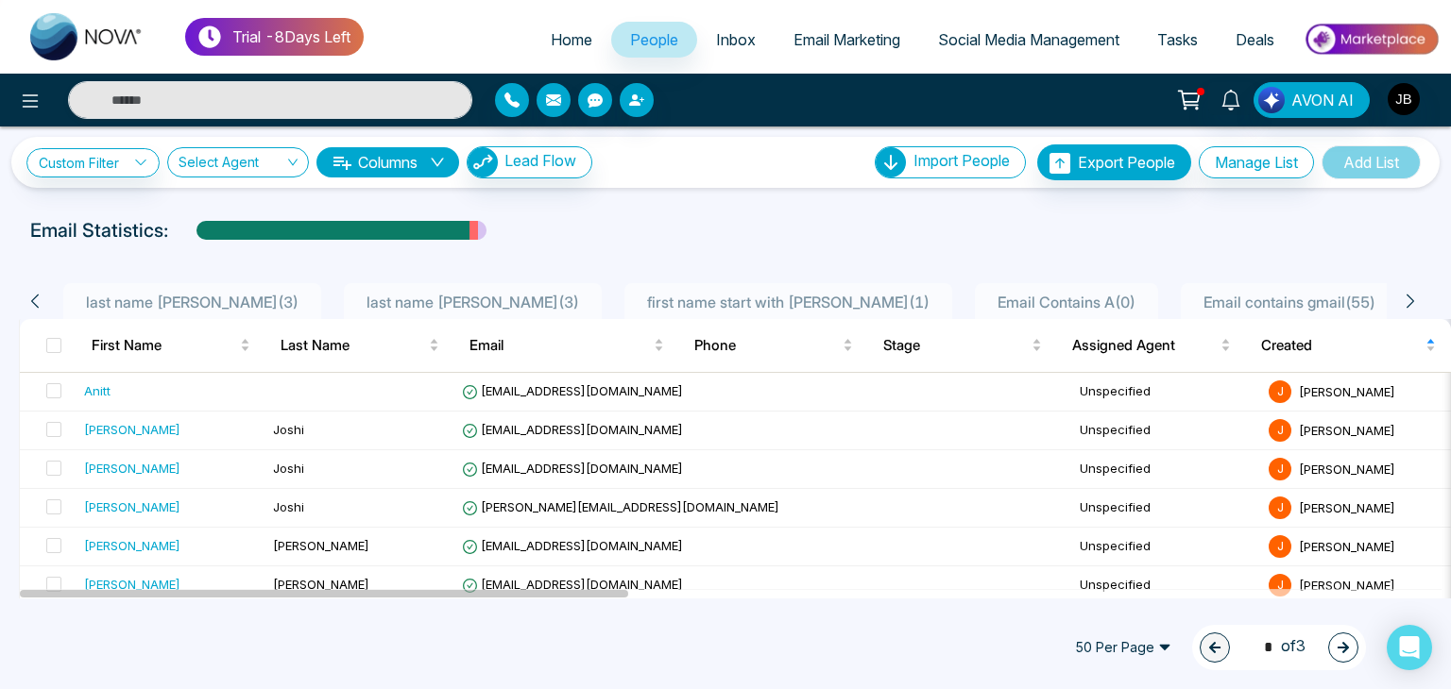
scroll to position [0, 589]
click at [1405, 296] on icon at bounding box center [1410, 301] width 17 height 17
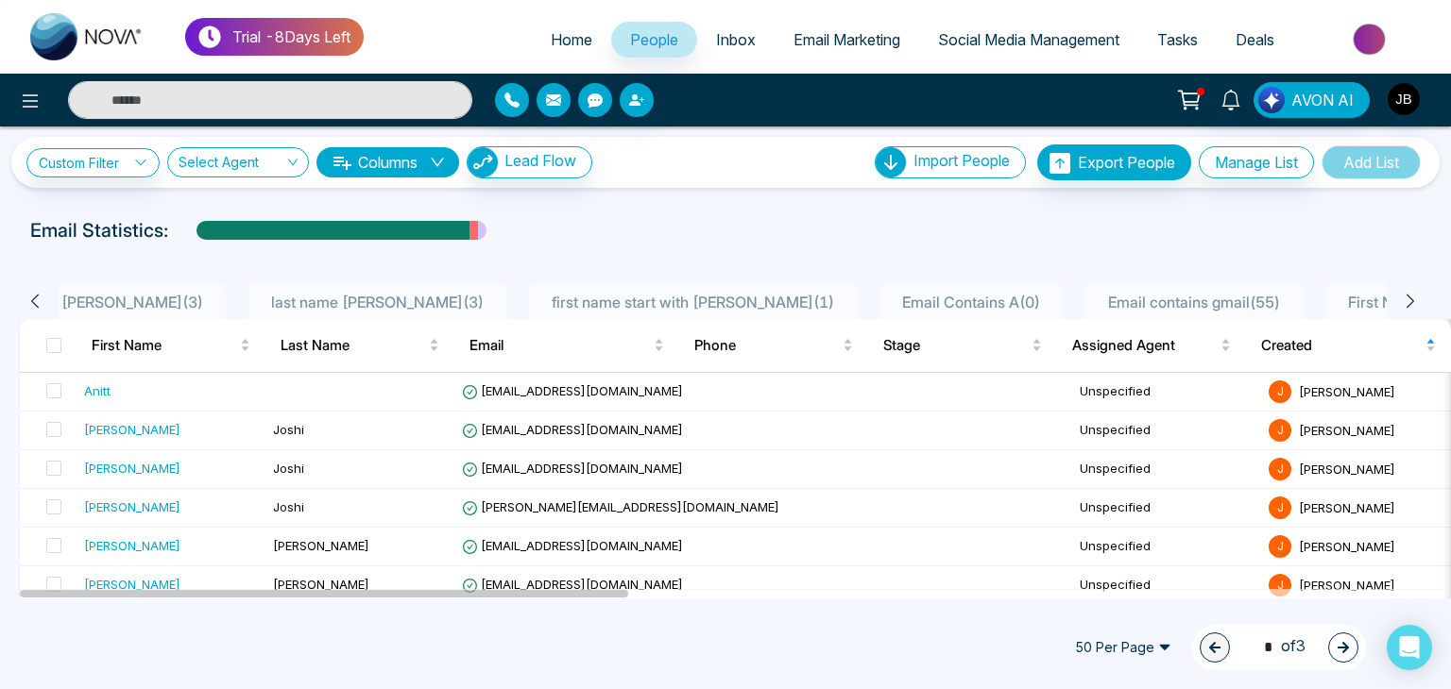
click at [1340, 299] on span "First Name Contains Sh ( 39 )" at bounding box center [1444, 302] width 208 height 19
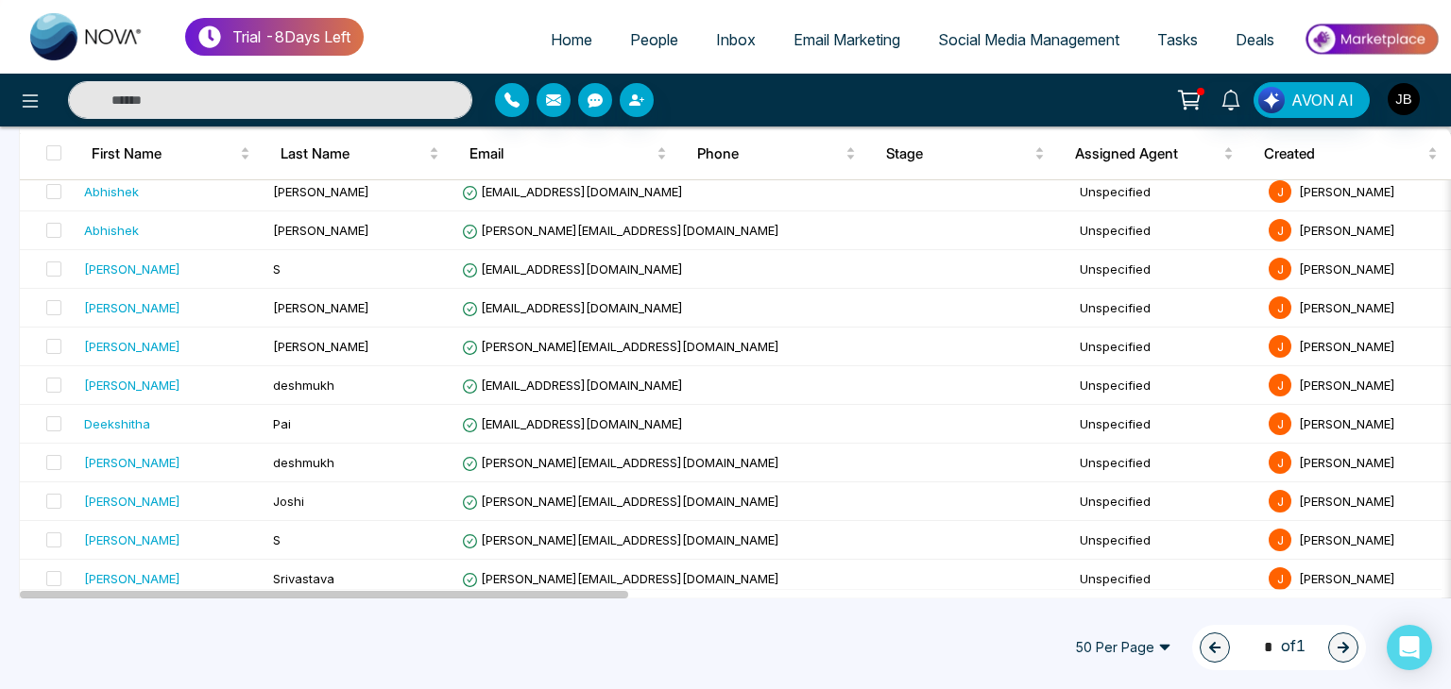
scroll to position [1328, 0]
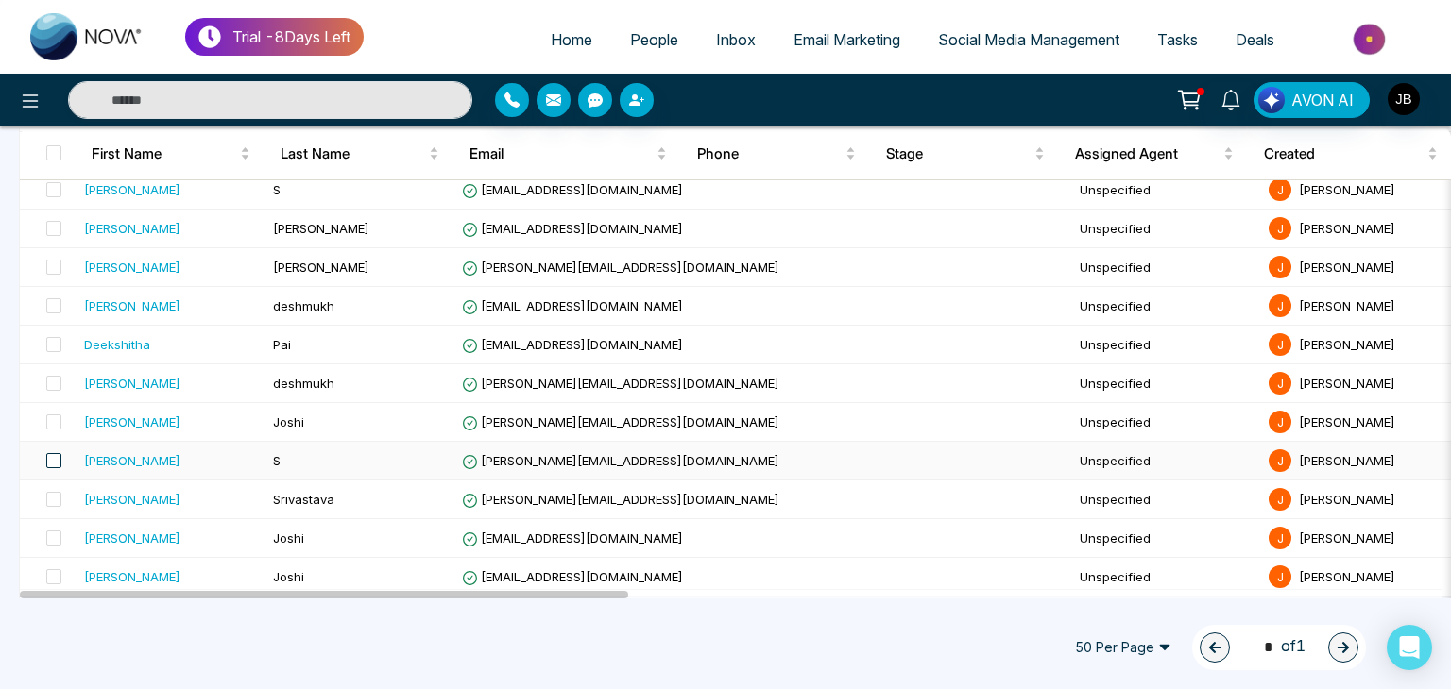
click at [50, 454] on span at bounding box center [53, 460] width 15 height 15
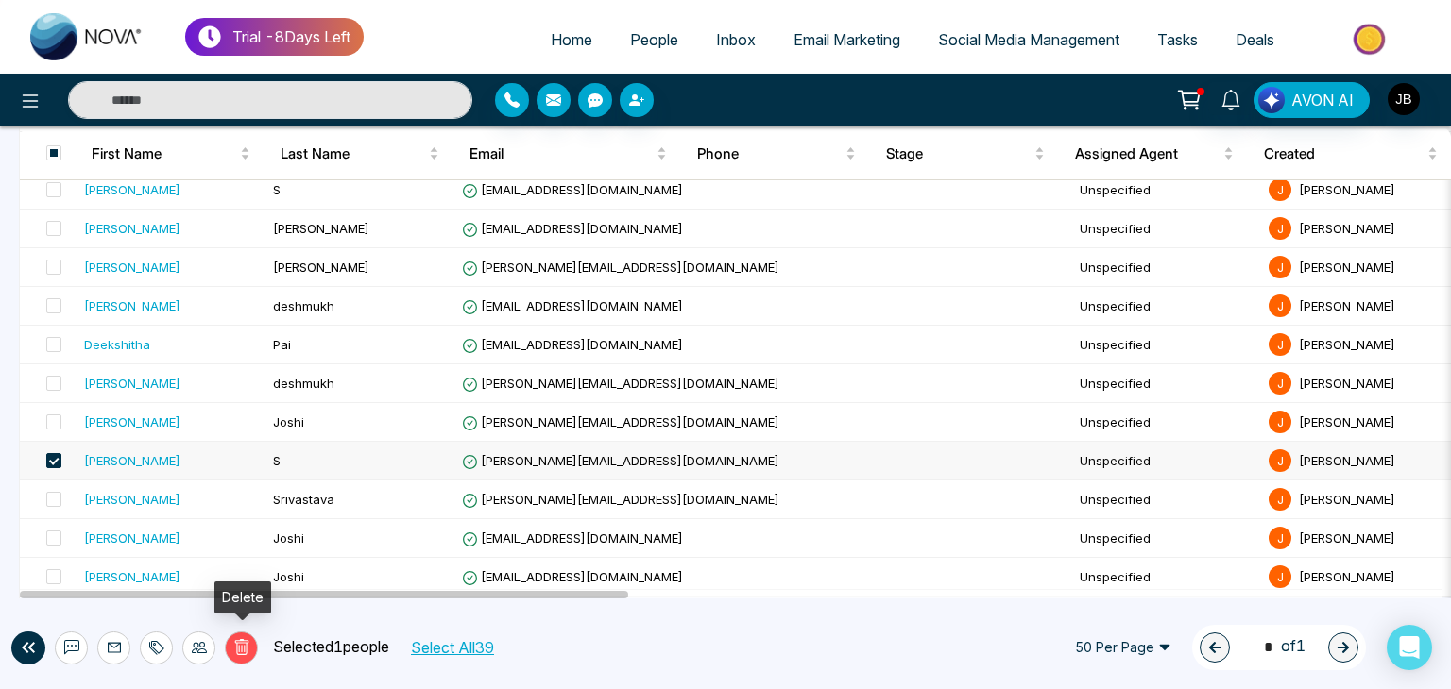
click at [247, 652] on icon at bounding box center [241, 647] width 17 height 17
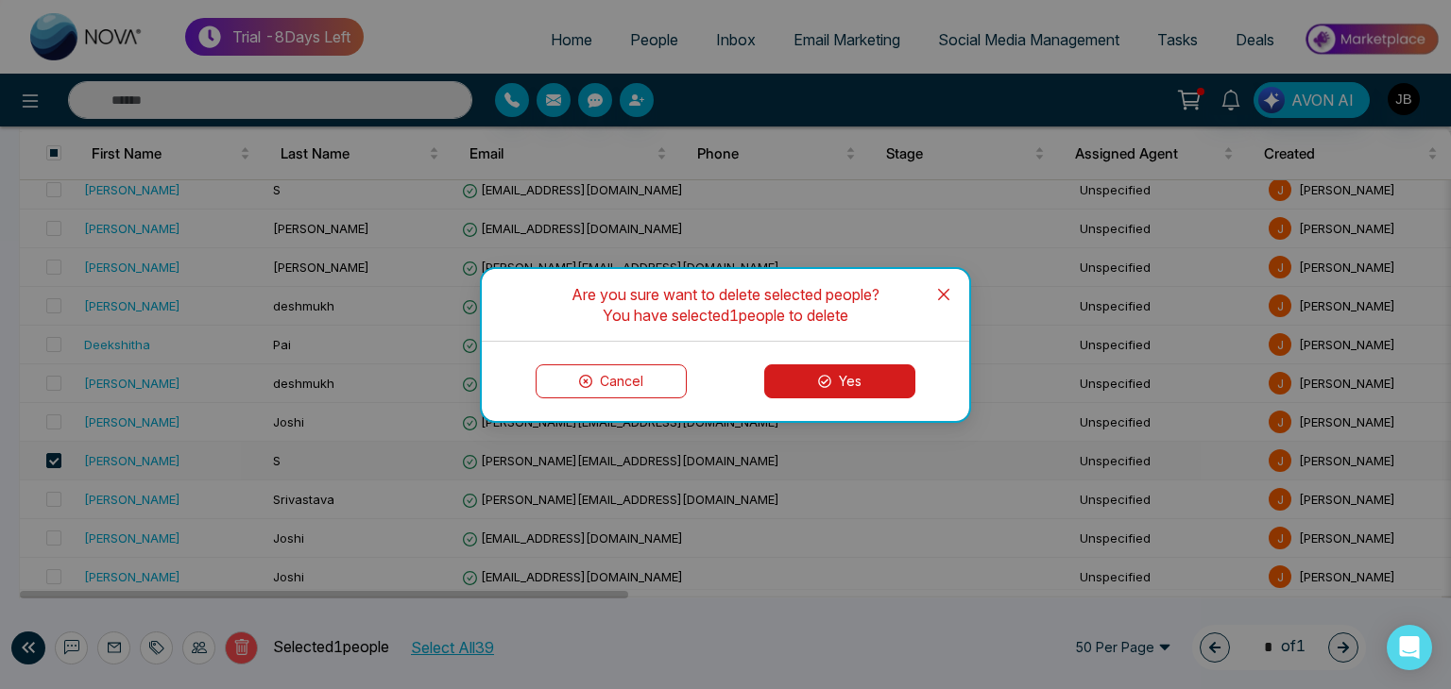
click at [824, 380] on icon at bounding box center [824, 381] width 13 height 13
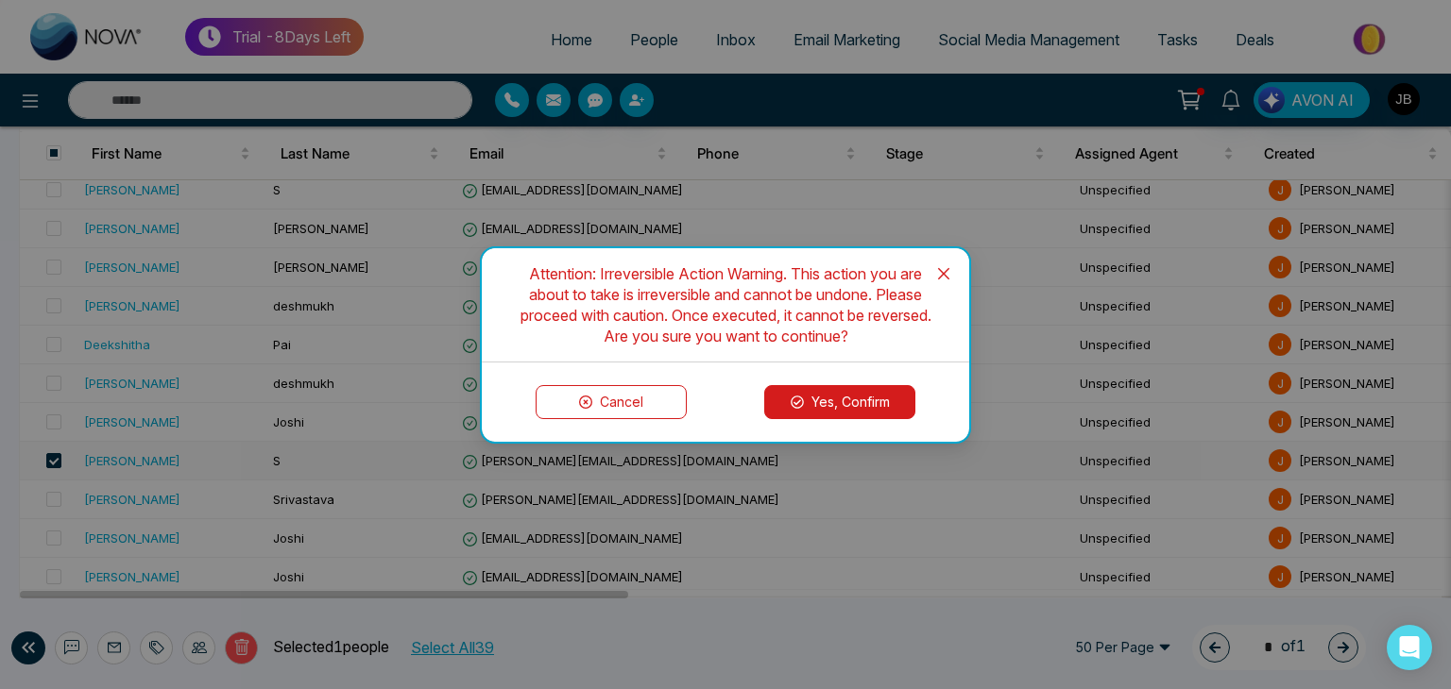
click at [808, 402] on button "Yes, Confirm" at bounding box center [839, 402] width 151 height 34
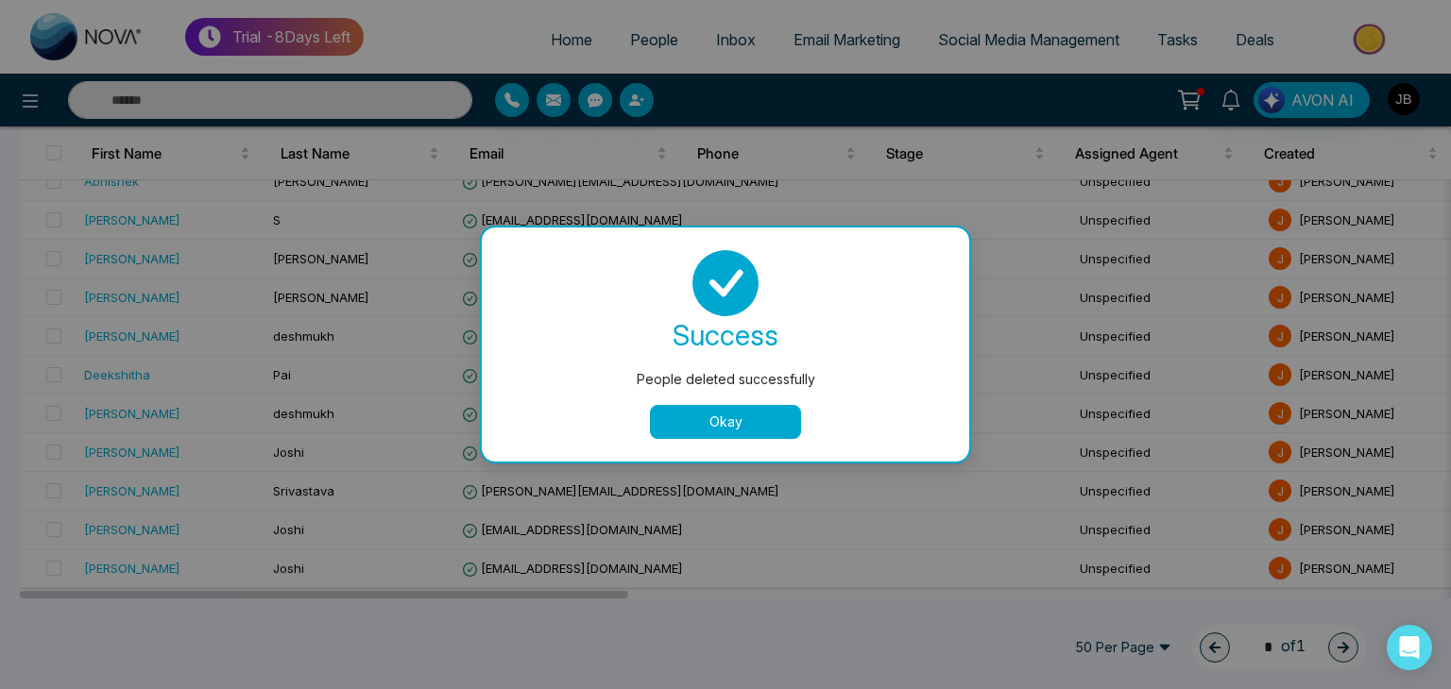
scroll to position [1289, 0]
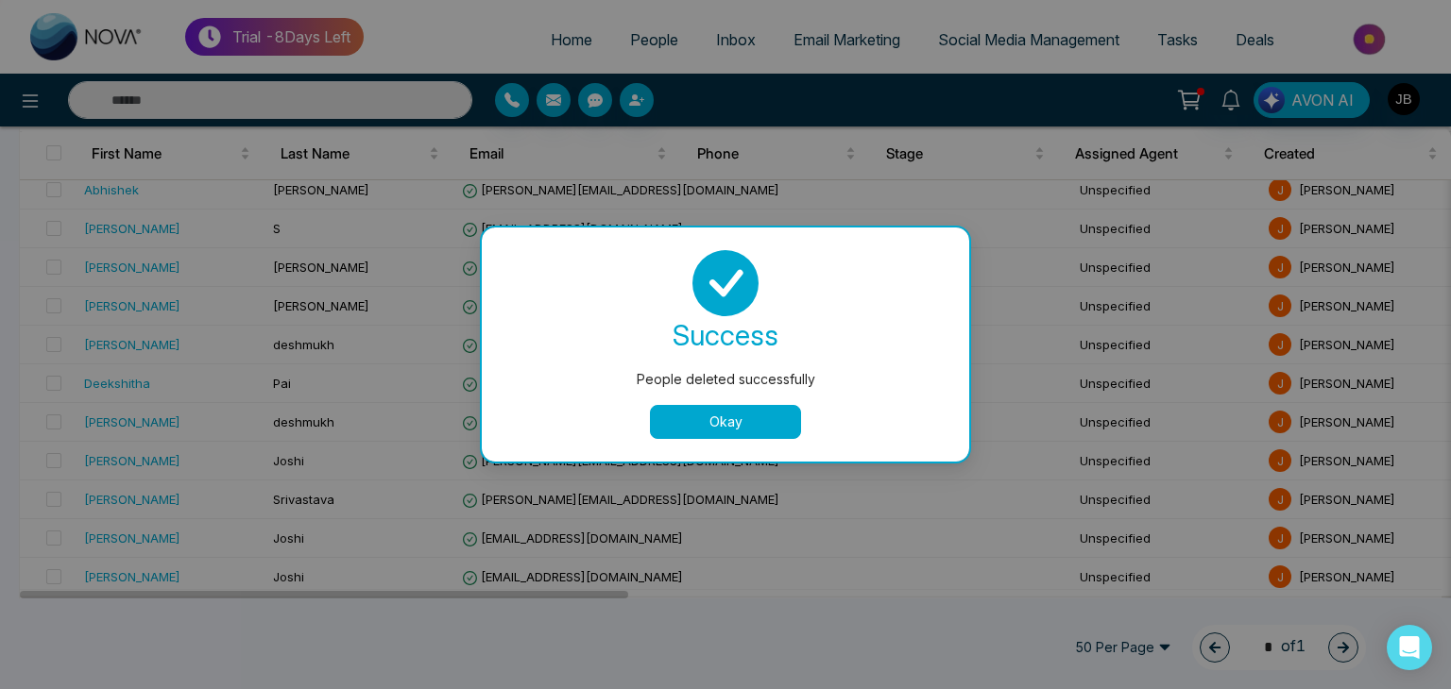
click at [756, 423] on button "Okay" at bounding box center [725, 422] width 151 height 34
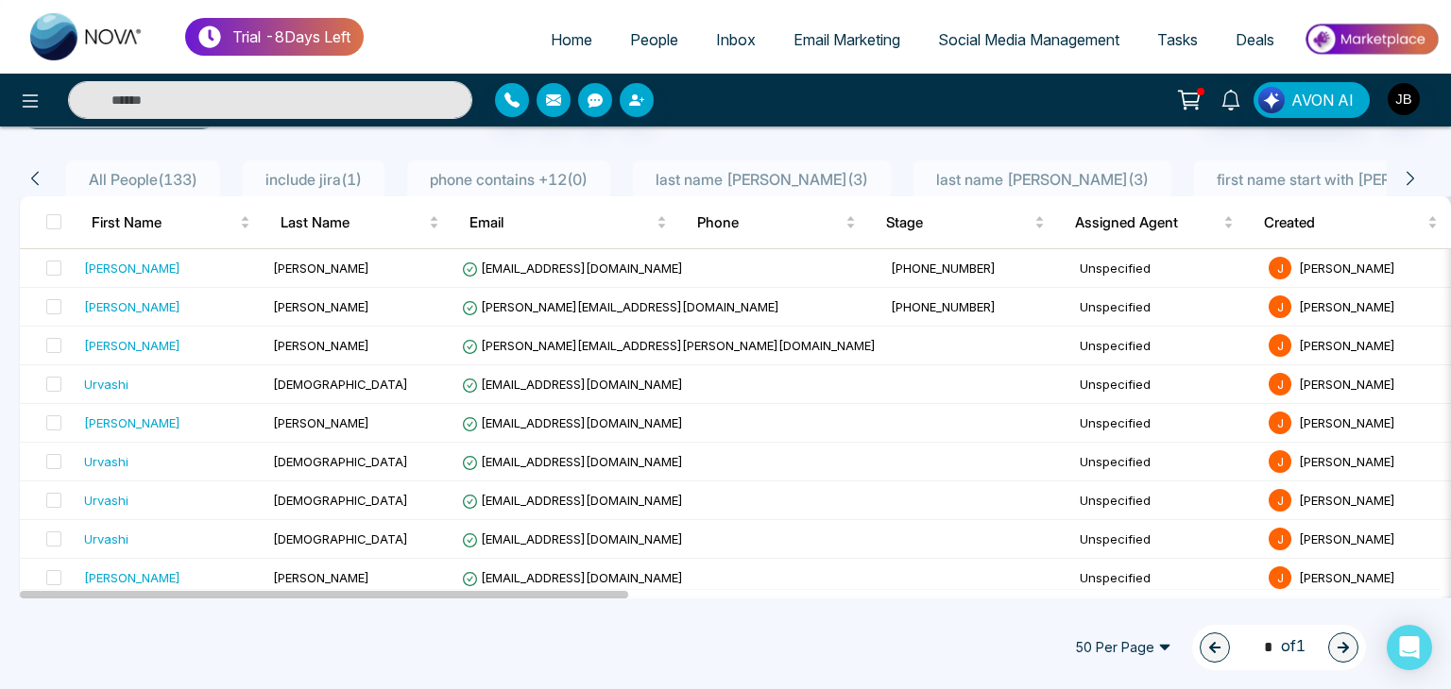
scroll to position [132, 0]
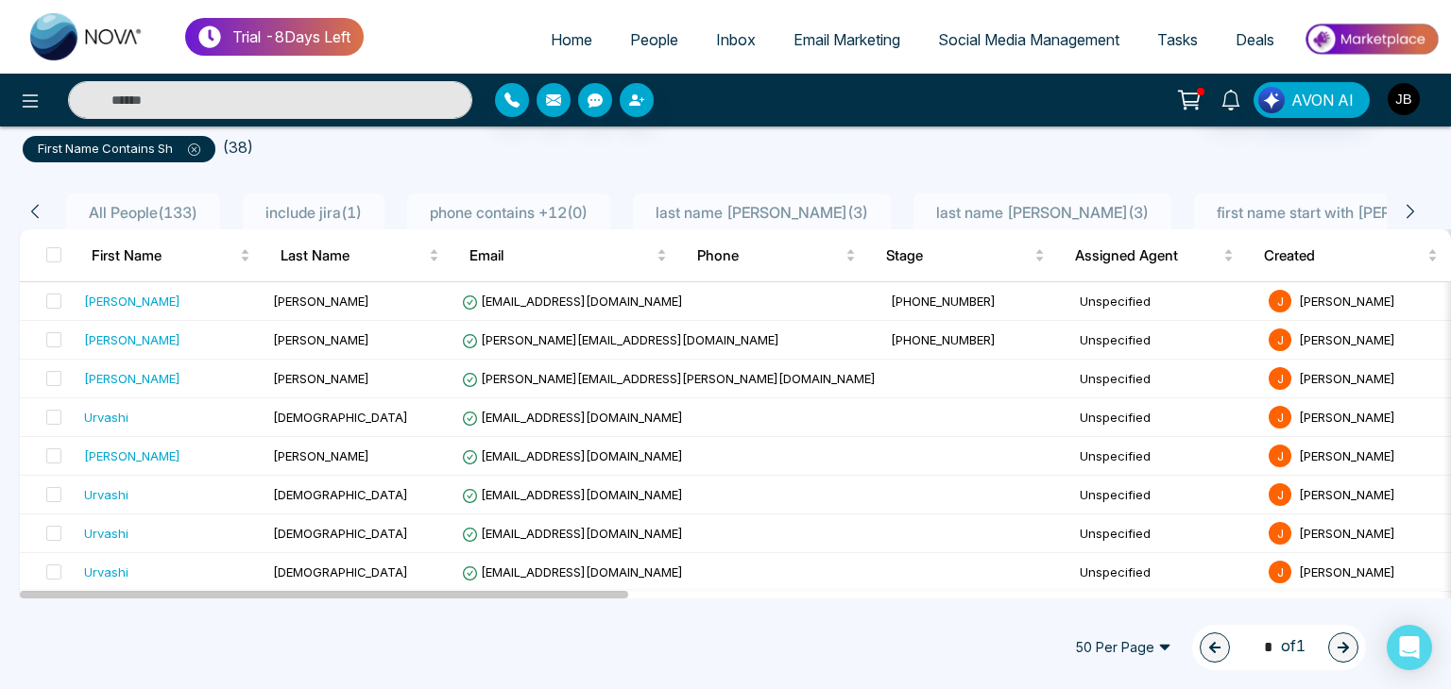
click at [1405, 89] on img "button" at bounding box center [1403, 99] width 32 height 32
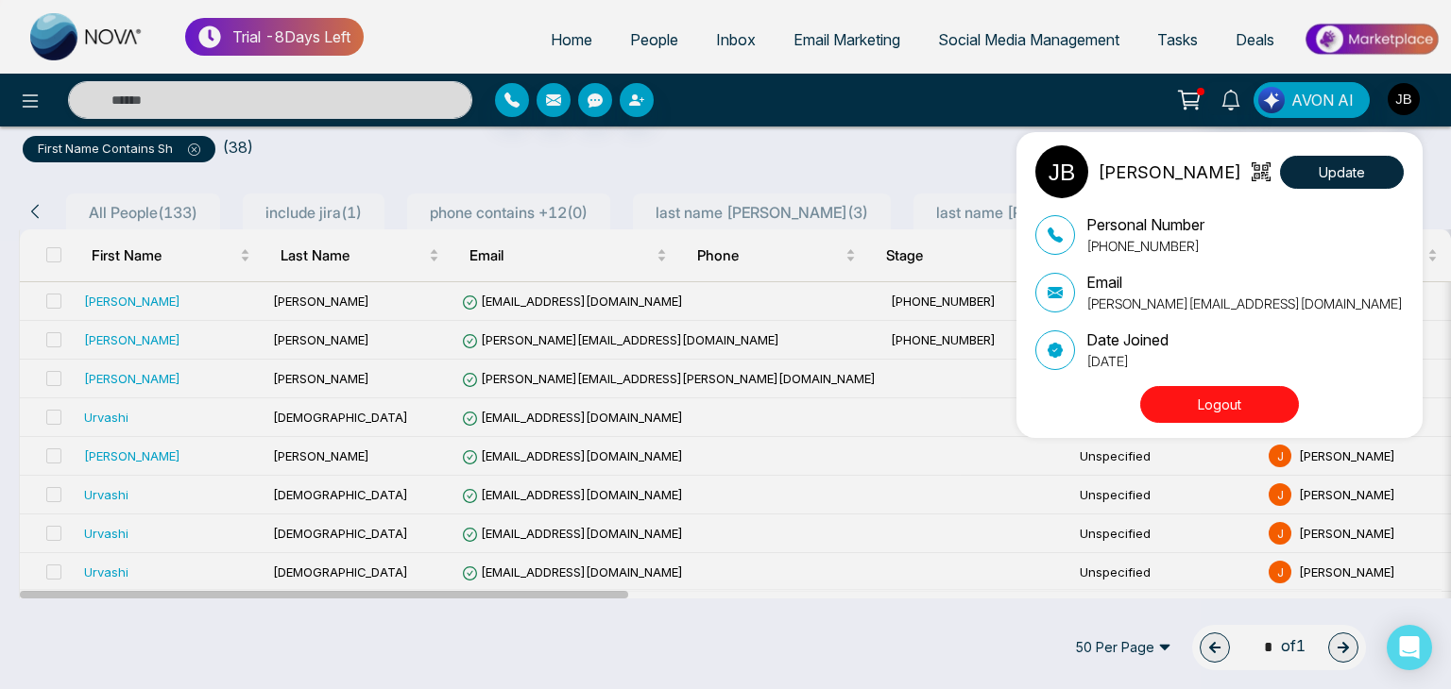
click at [1232, 399] on button "Logout" at bounding box center [1219, 404] width 159 height 37
